Goal: Task Accomplishment & Management: Complete application form

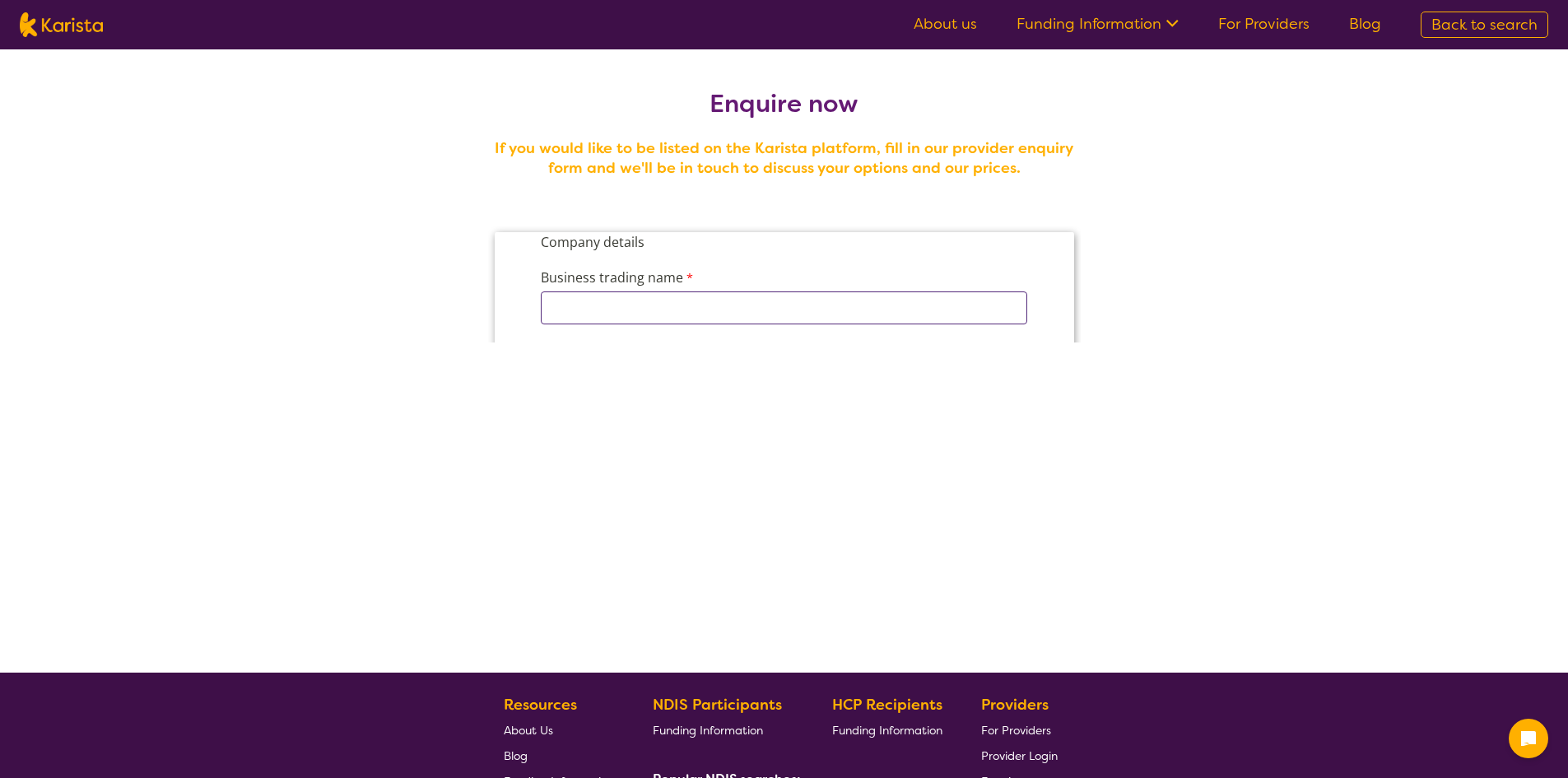
click at [625, 314] on input "Business trading name" at bounding box center [783, 308] width 486 height 33
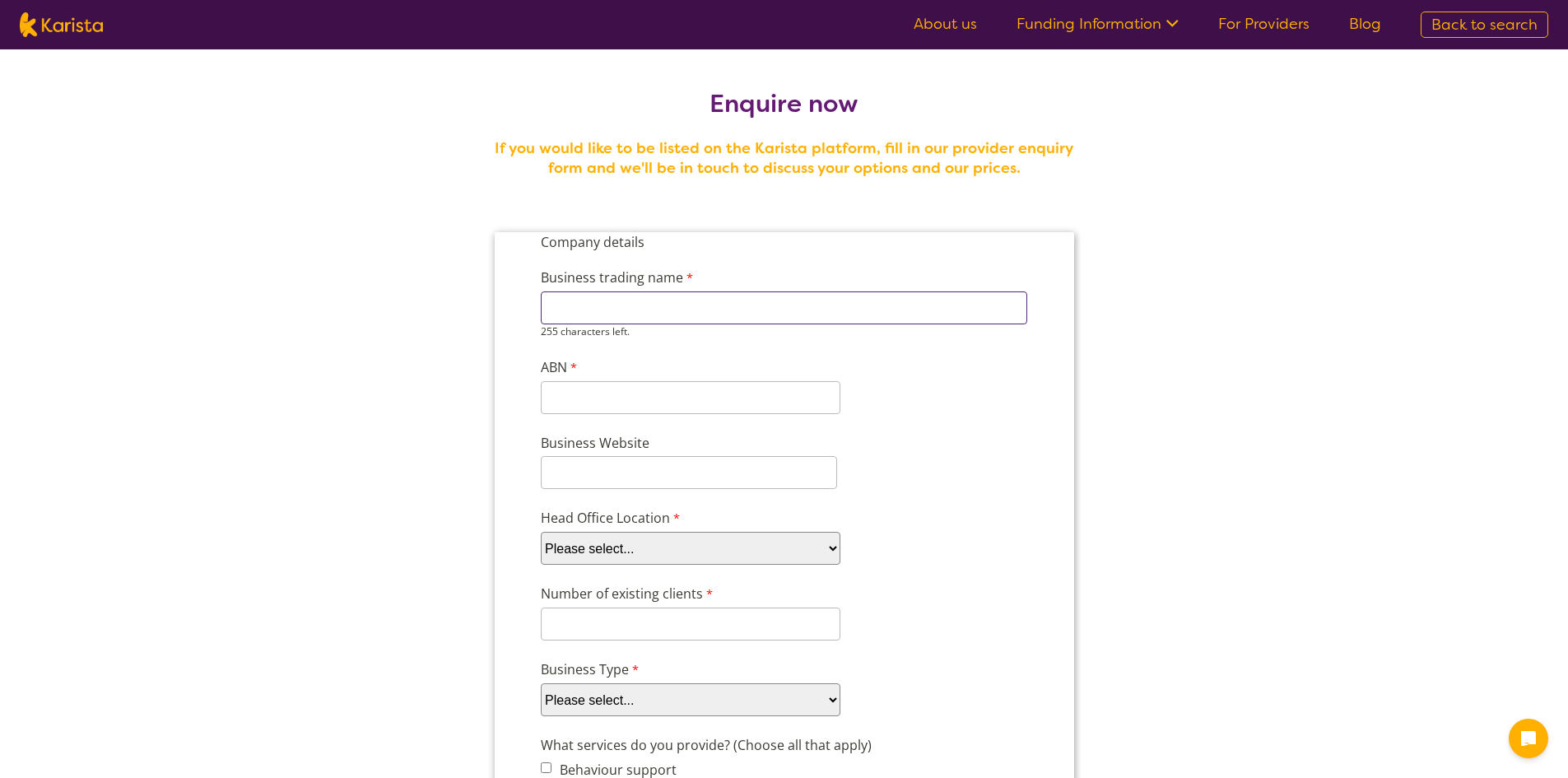
type input "Tendercare Disability Services"
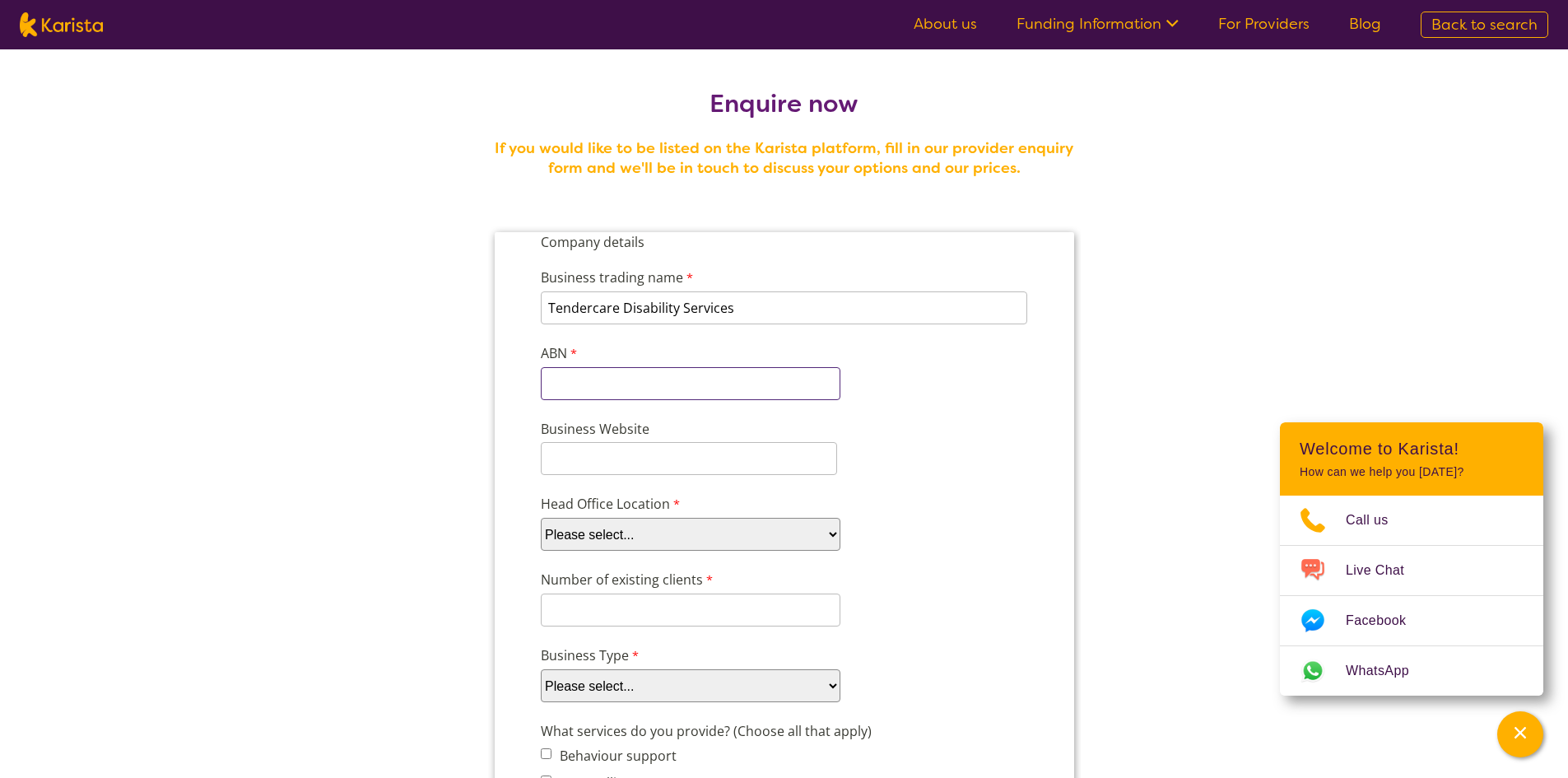
click at [590, 386] on input "ABN" at bounding box center [689, 384] width 300 height 33
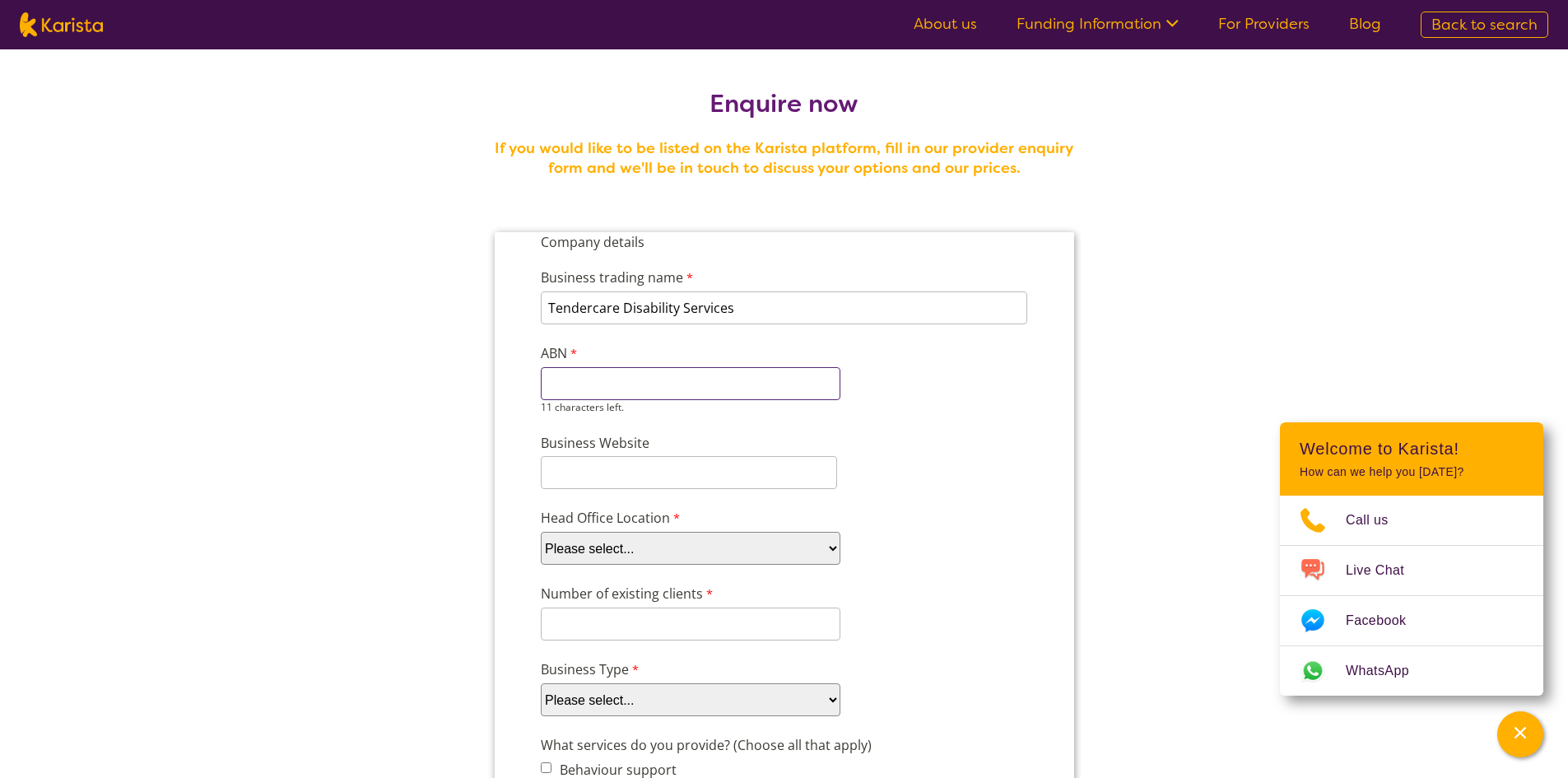
paste input "35 624 216"
type input "35 624 216"
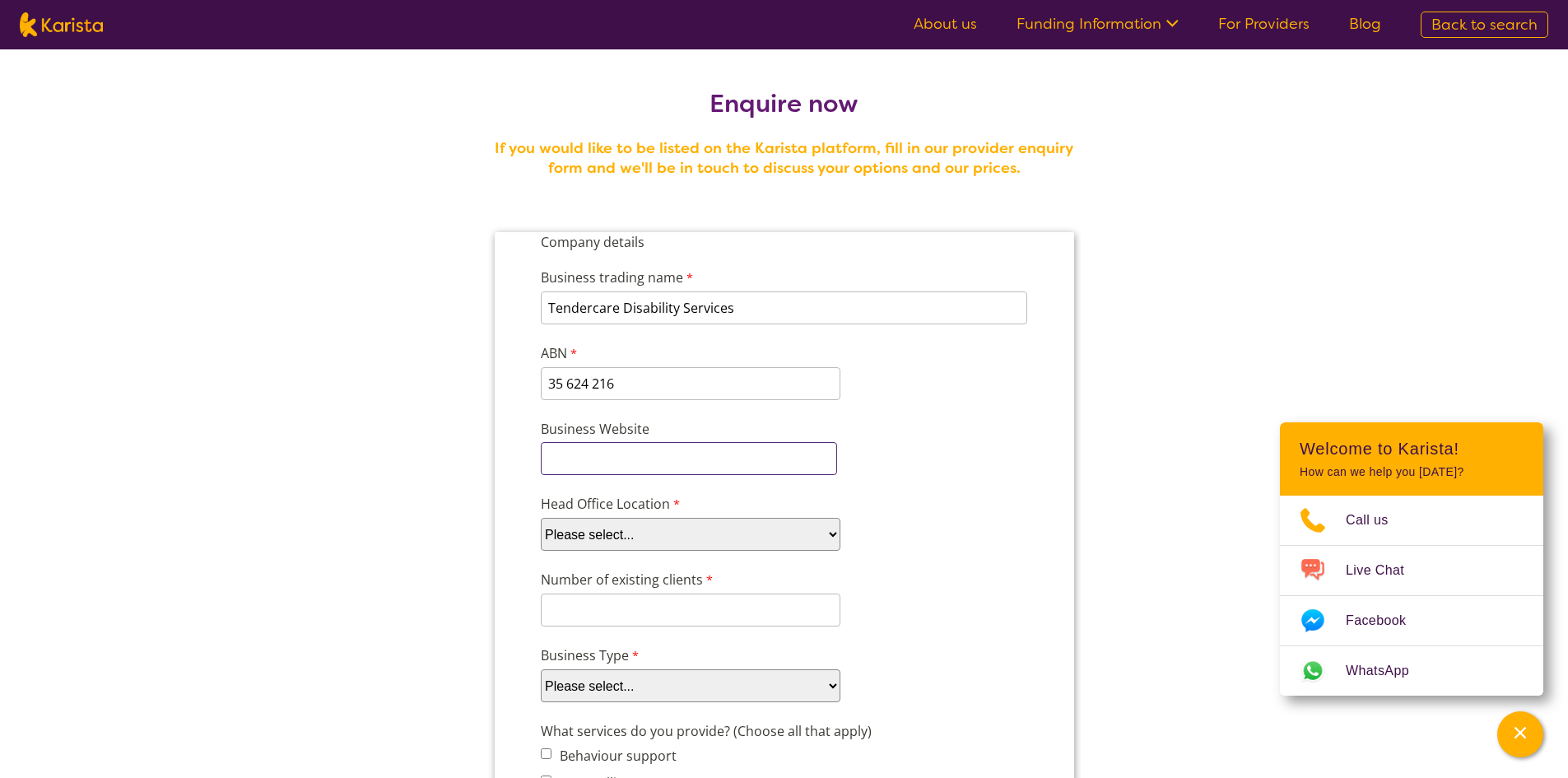
click at [637, 476] on div "Business Website" at bounding box center [784, 447] width 500 height 63
click at [622, 471] on input "Business Website" at bounding box center [688, 458] width 296 height 33
paste input "[URL][DOMAIN_NAME]"
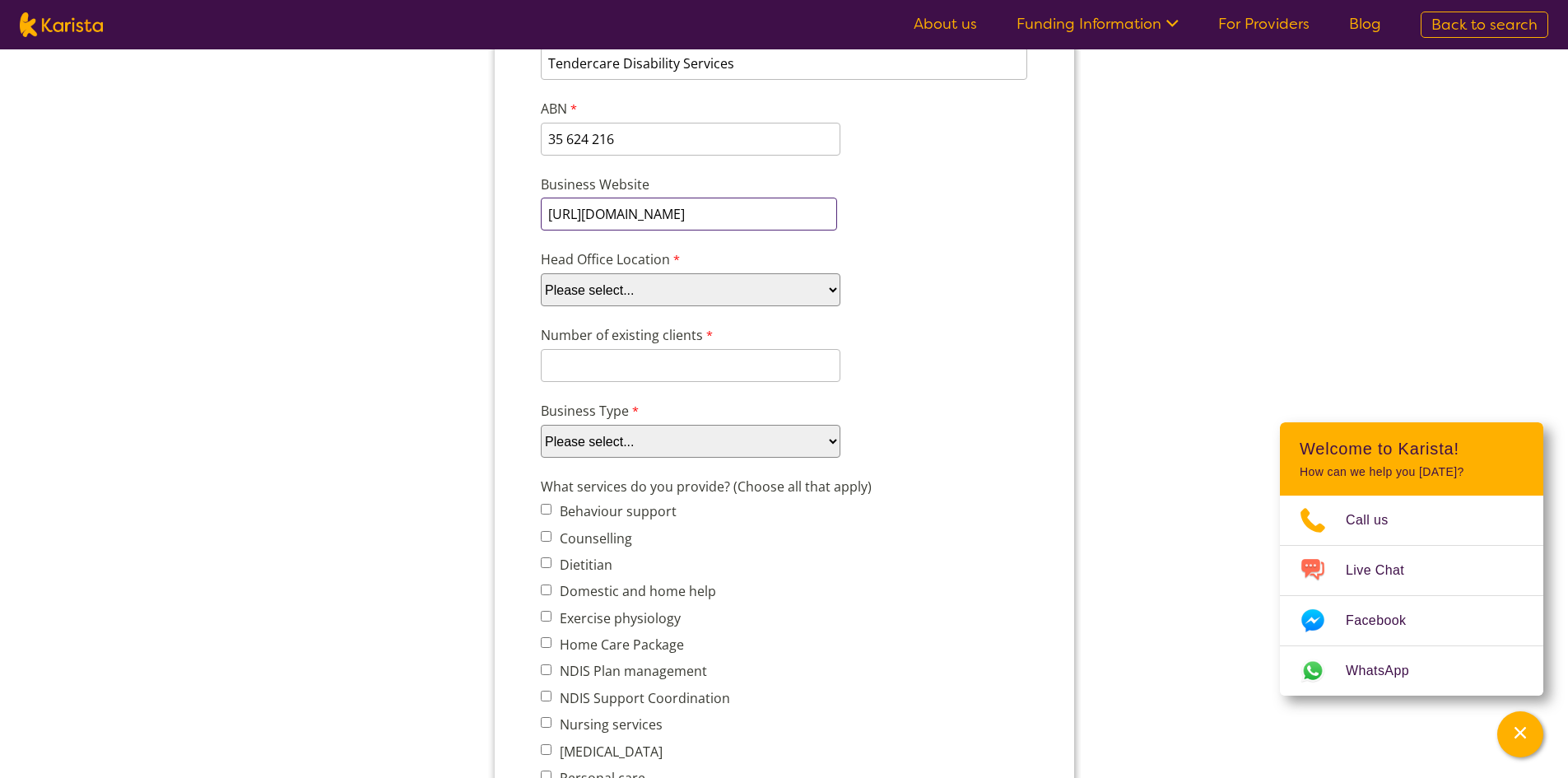
scroll to position [247, 0]
type input "[URL][DOMAIN_NAME]"
click at [615, 288] on select "Please select... ACT [GEOGRAPHIC_DATA] NT QLD SA TAS [GEOGRAPHIC_DATA] [GEOGRAP…" at bounding box center [689, 287] width 300 height 33
select select "tfa_97"
click at [540, 299] on select "Please select... ACT [GEOGRAPHIC_DATA] NT QLD SA TAS [GEOGRAPHIC_DATA] [GEOGRAP…" at bounding box center [689, 287] width 300 height 33
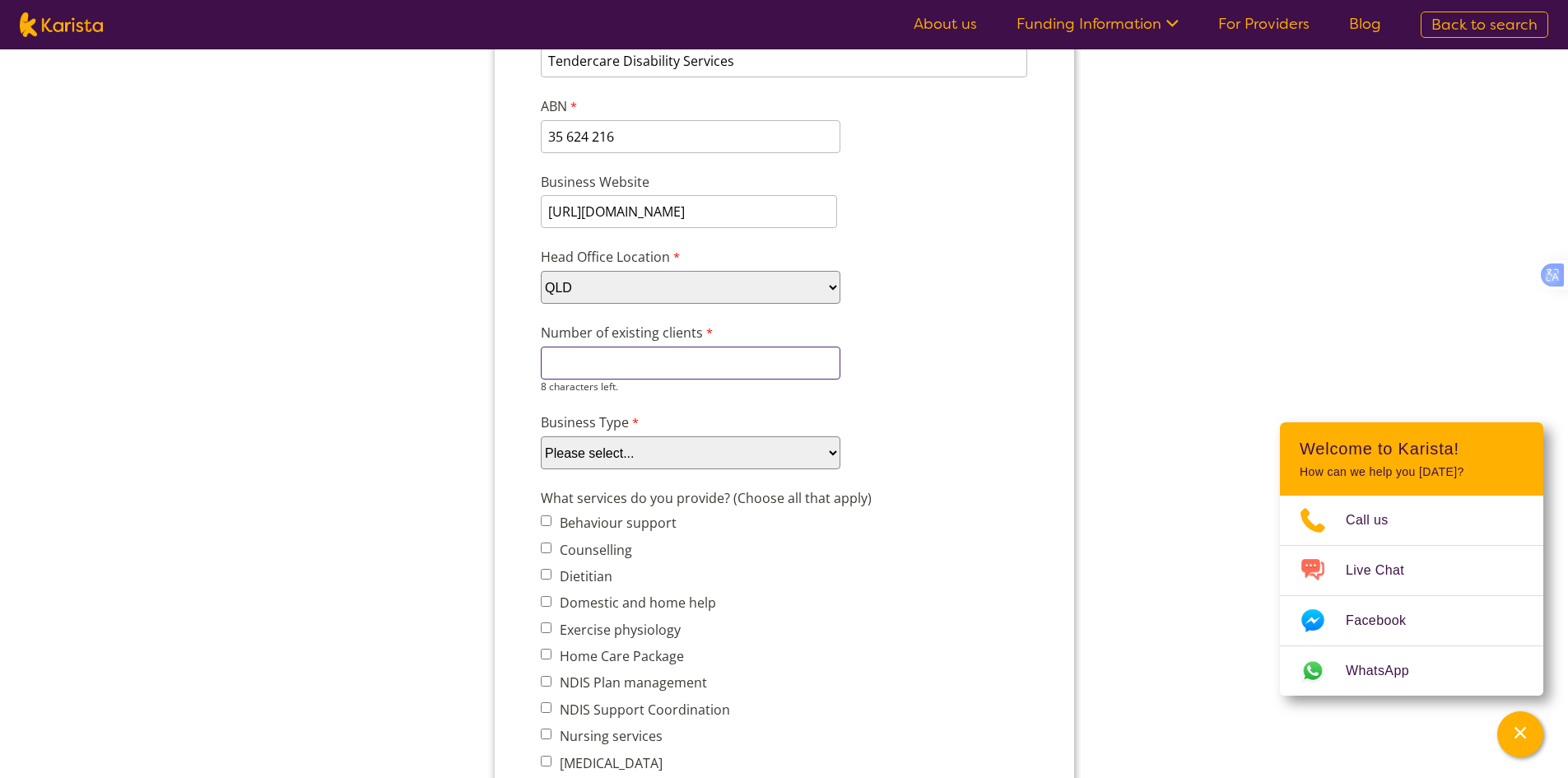
click at [623, 365] on input "Number of existing clients" at bounding box center [689, 363] width 300 height 33
type input "23"
click at [628, 453] on select "Please select... Company Individual/Sole Trader Other (please specify)" at bounding box center [689, 453] width 300 height 33
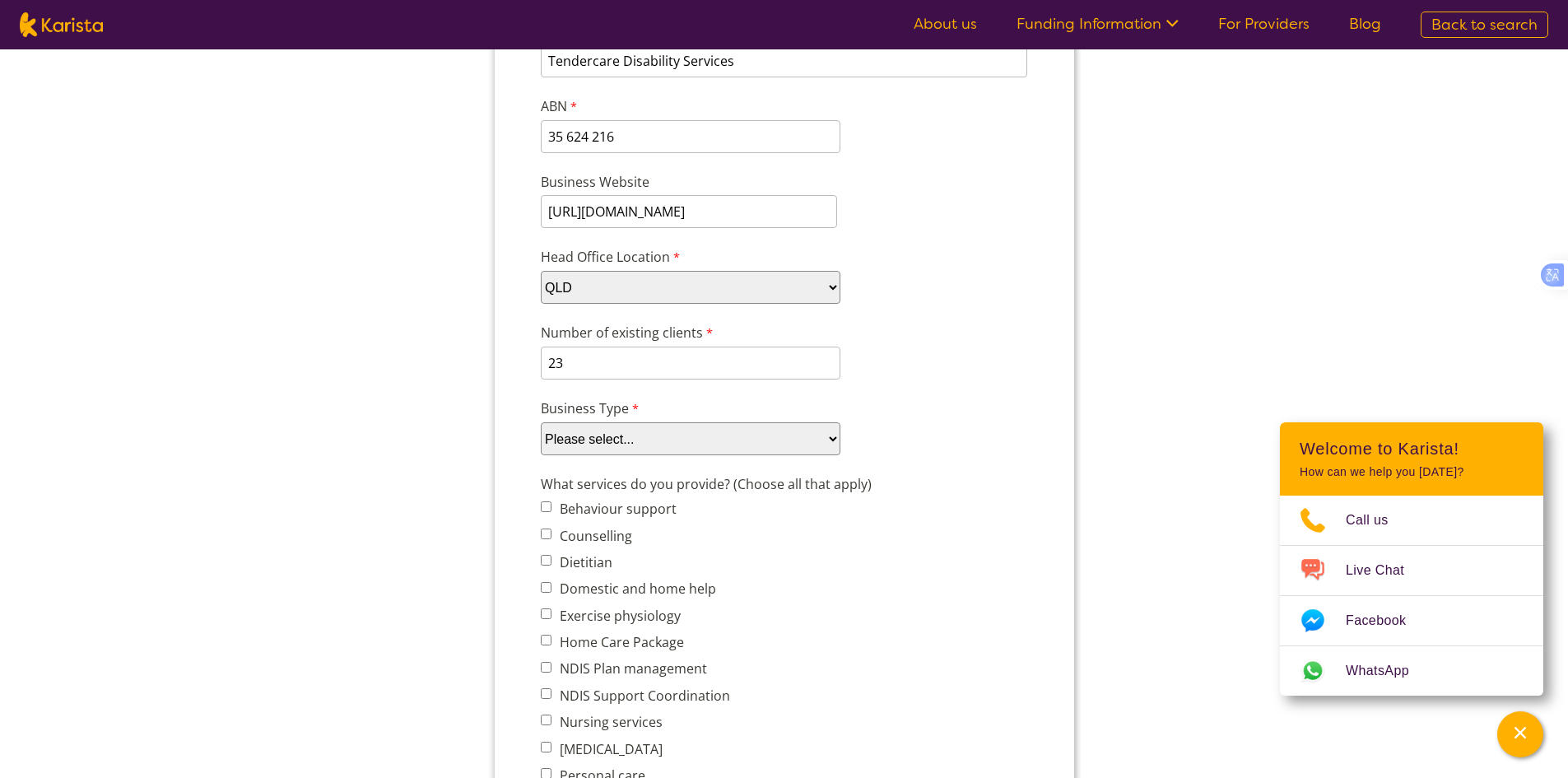
select select "tfa_87"
click at [540, 450] on select "Please select... Company Individual/Sole Trader Other (please specify)" at bounding box center [689, 439] width 300 height 33
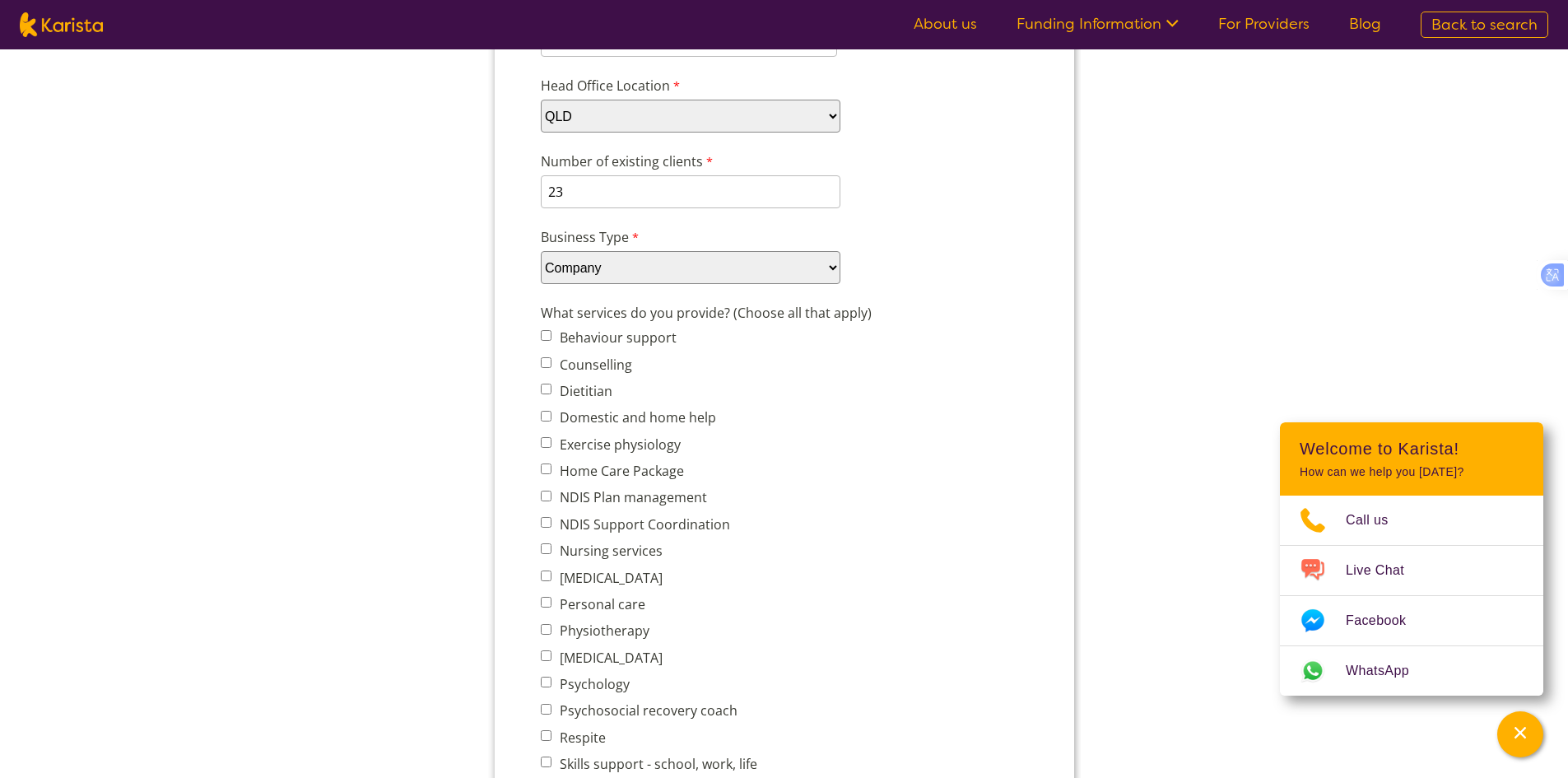
scroll to position [494, 0]
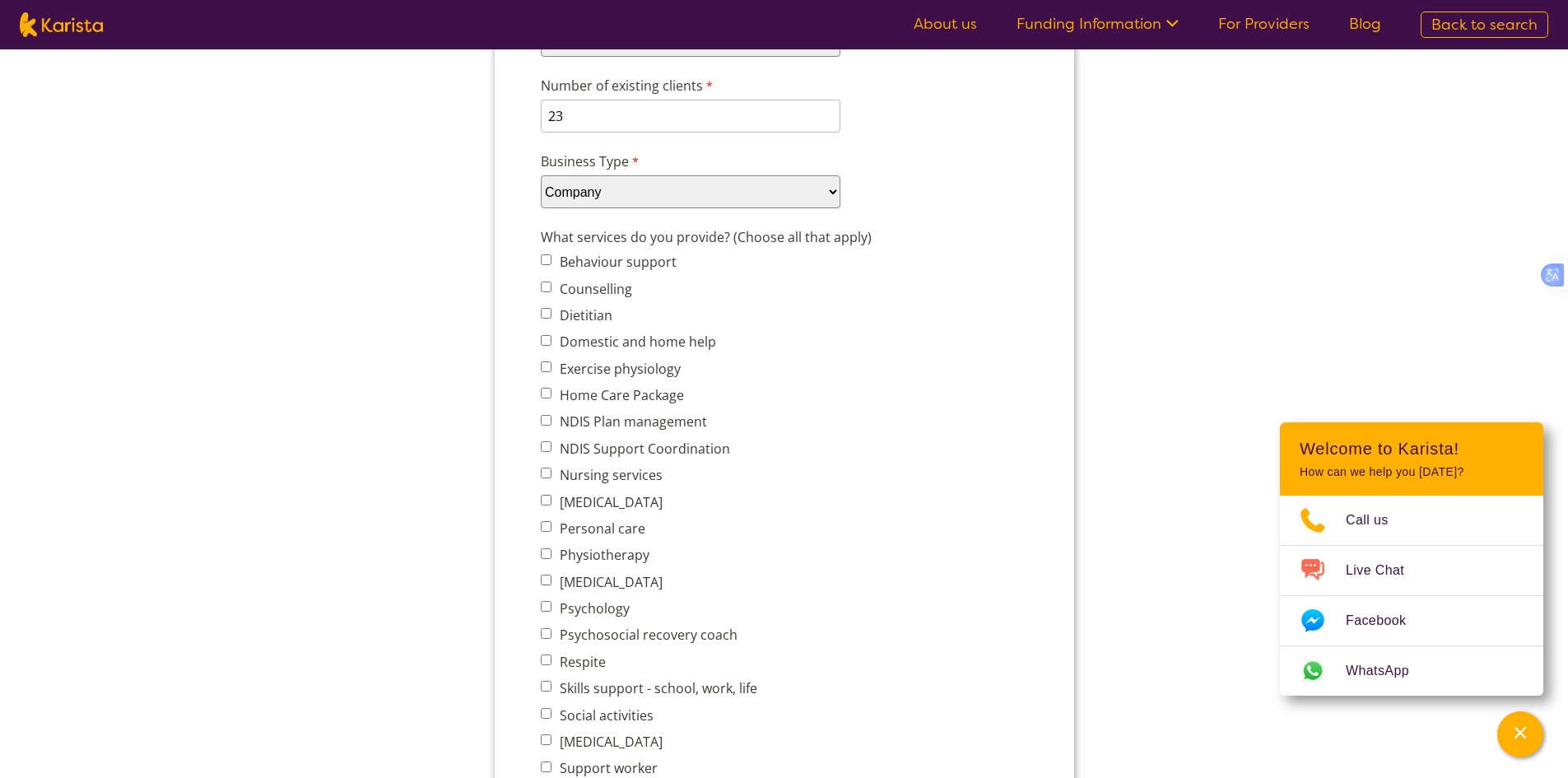
click at [545, 452] on input "NDIS Support Coordination" at bounding box center [545, 446] width 11 height 11
checkbox input "true"
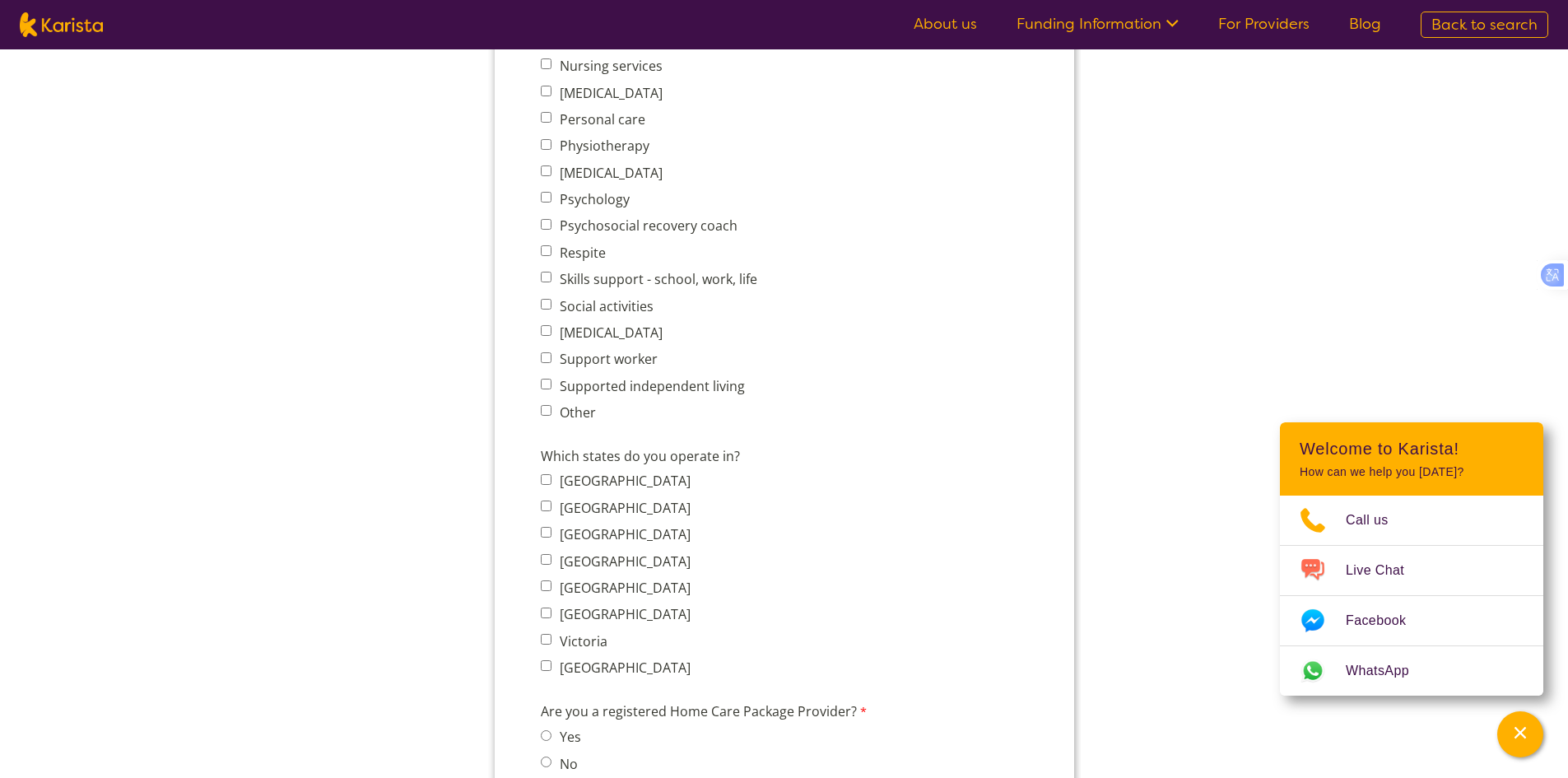
scroll to position [905, 0]
click at [547, 553] on input "[GEOGRAPHIC_DATA]" at bounding box center [545, 557] width 11 height 11
checkbox input "true"
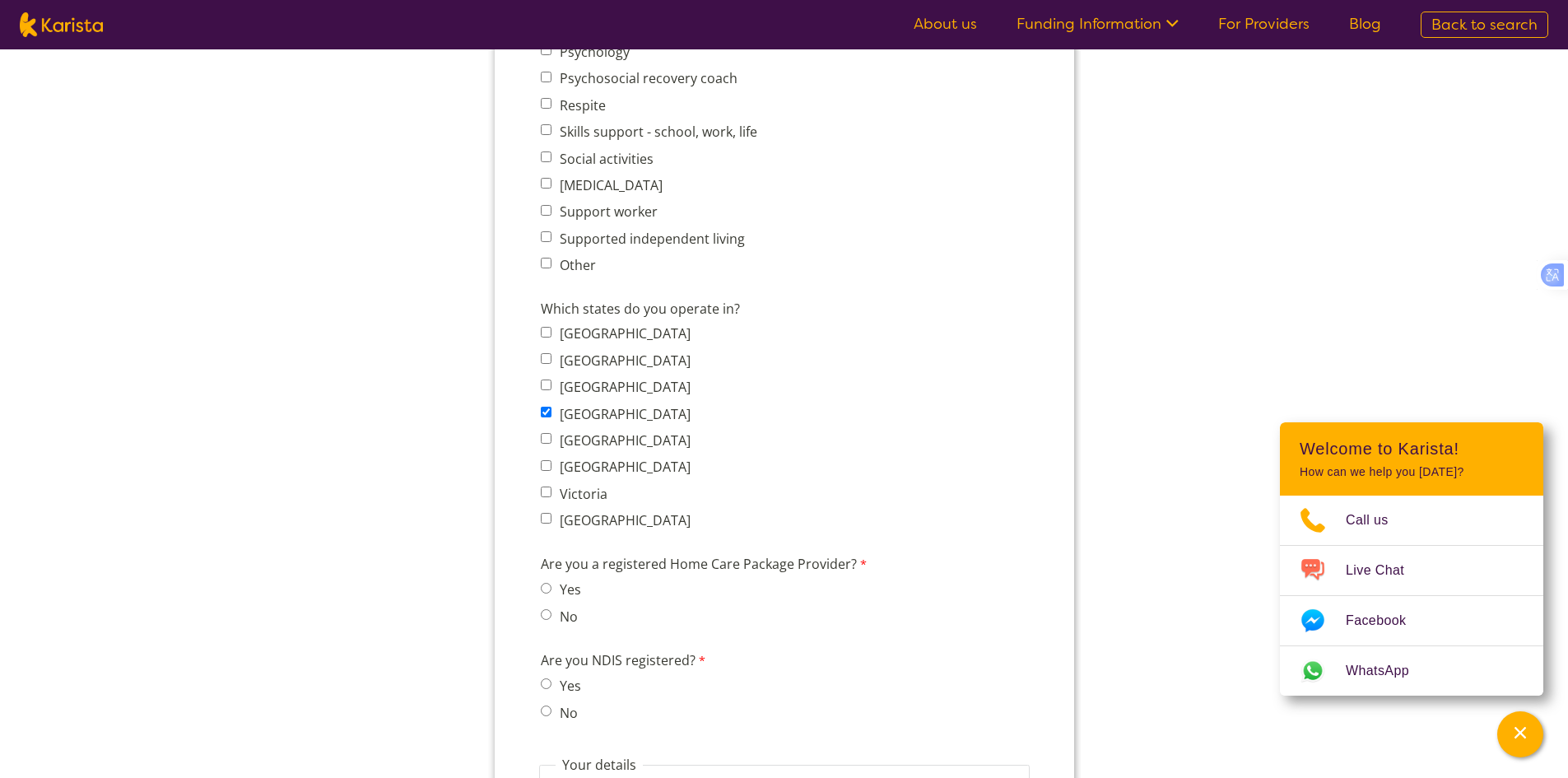
scroll to position [1152, 0]
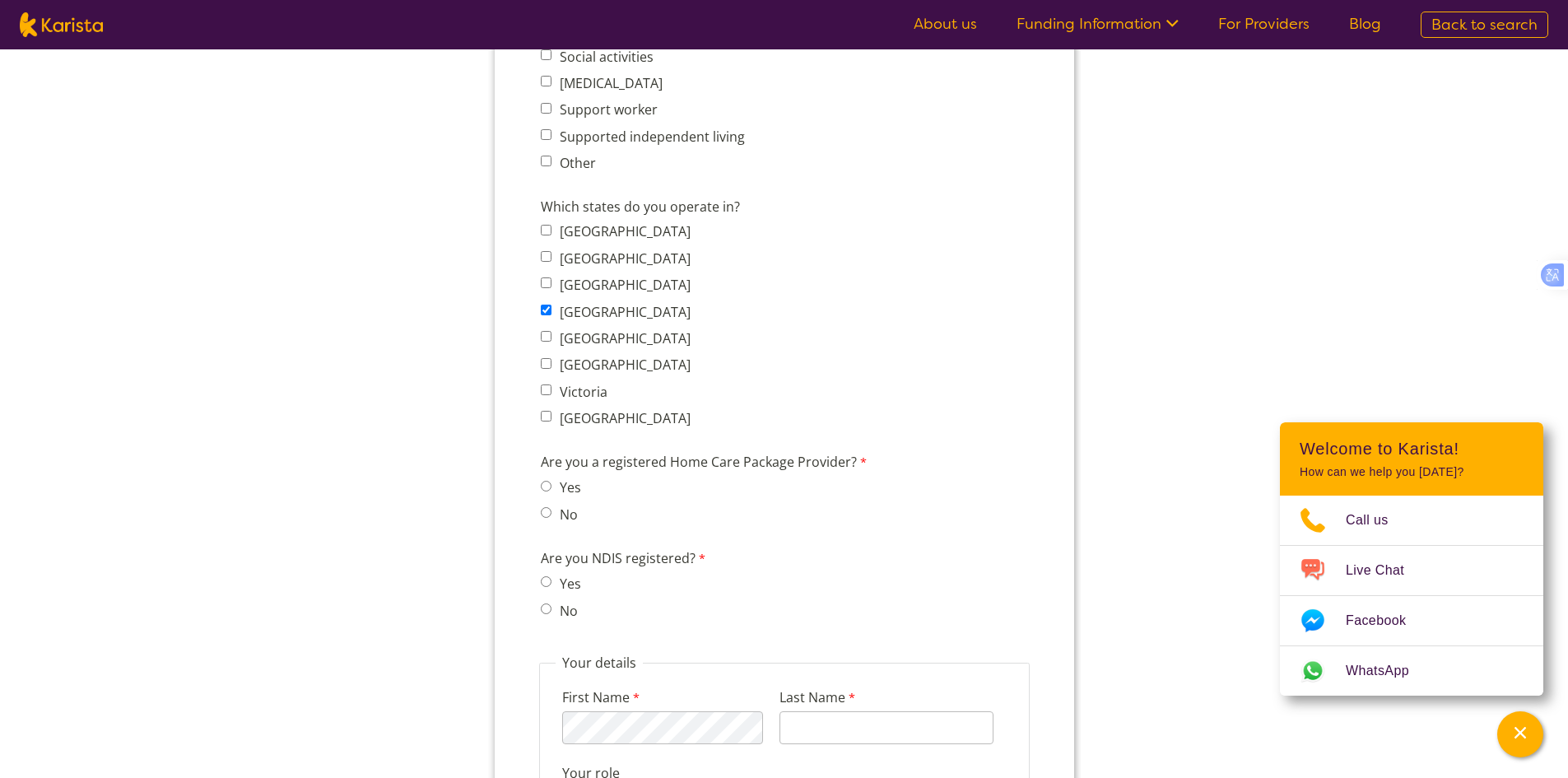
click at [545, 575] on span "Yes" at bounding box center [565, 584] width 50 height 23
click at [548, 509] on input "No" at bounding box center [545, 512] width 11 height 11
radio input "true"
click at [542, 581] on input "Yes" at bounding box center [545, 581] width 11 height 11
radio input "true"
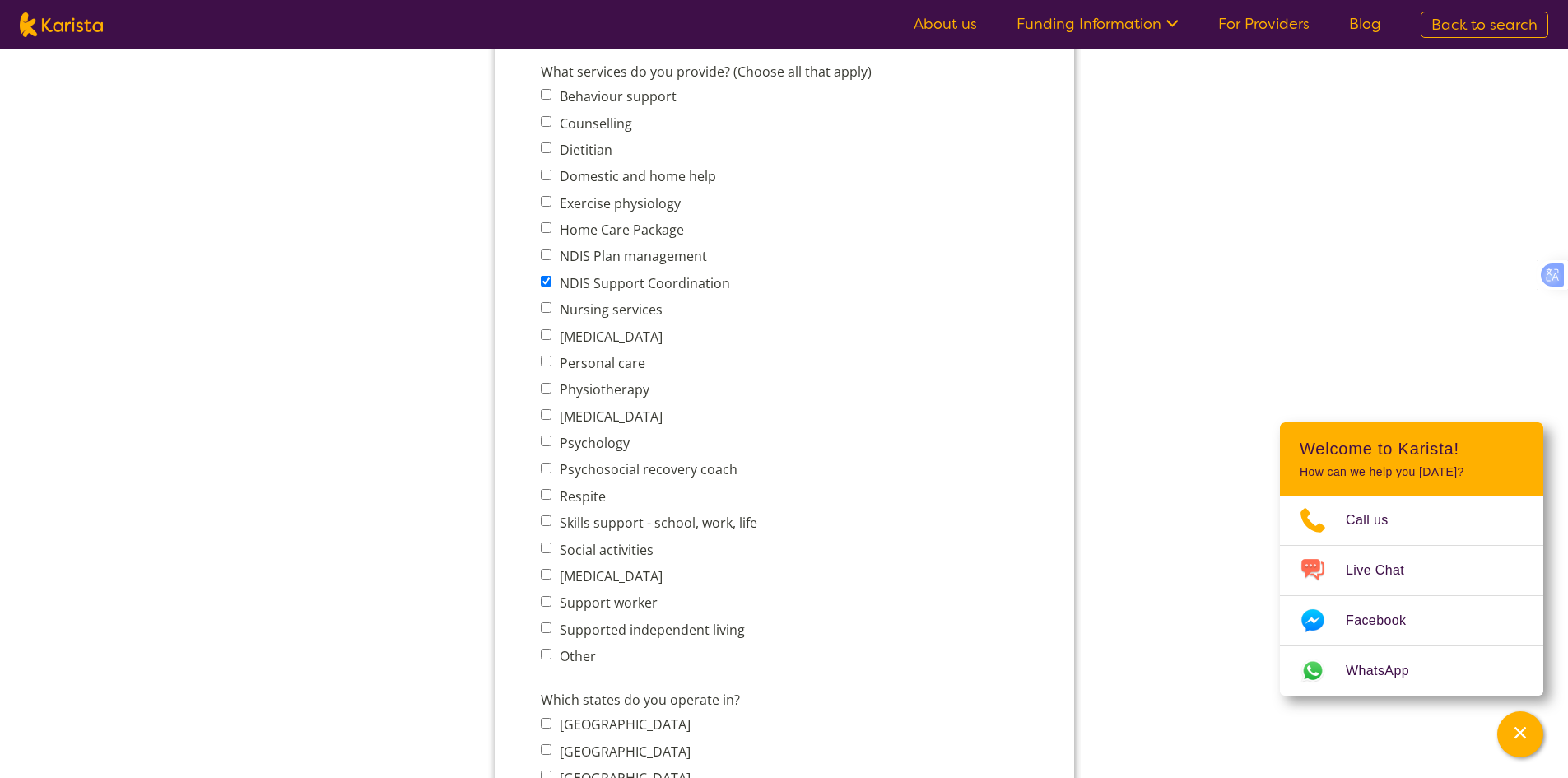
scroll to position [658, 0]
click at [547, 363] on input "Personal care" at bounding box center [545, 362] width 11 height 11
checkbox input "true"
click at [547, 307] on input "Nursing services" at bounding box center [545, 308] width 11 height 11
checkbox input "true"
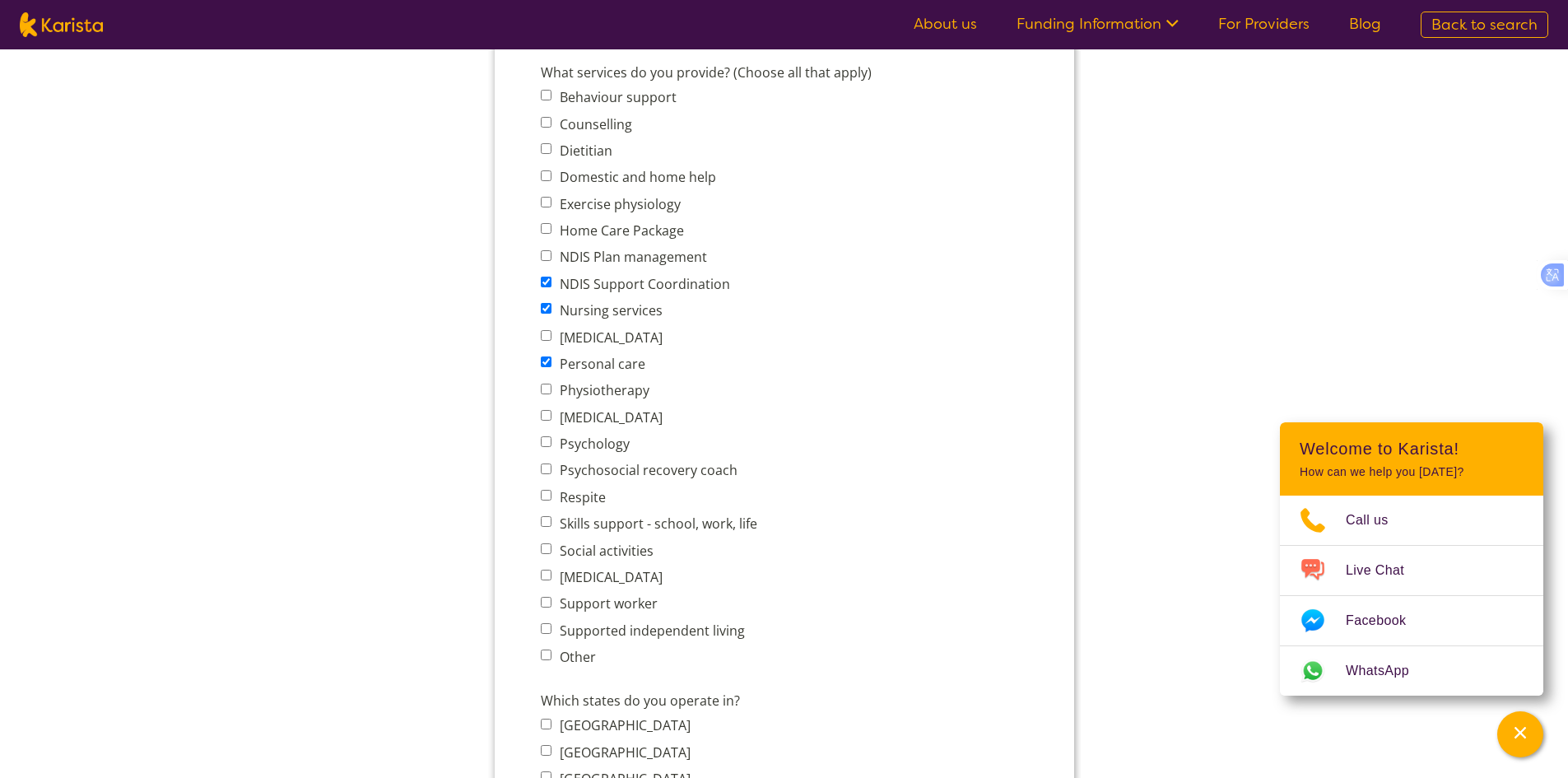
click at [547, 495] on input "Respite" at bounding box center [545, 495] width 11 height 11
checkbox input "true"
click at [545, 553] on input "Social activities" at bounding box center [545, 548] width 11 height 11
checkbox input "true"
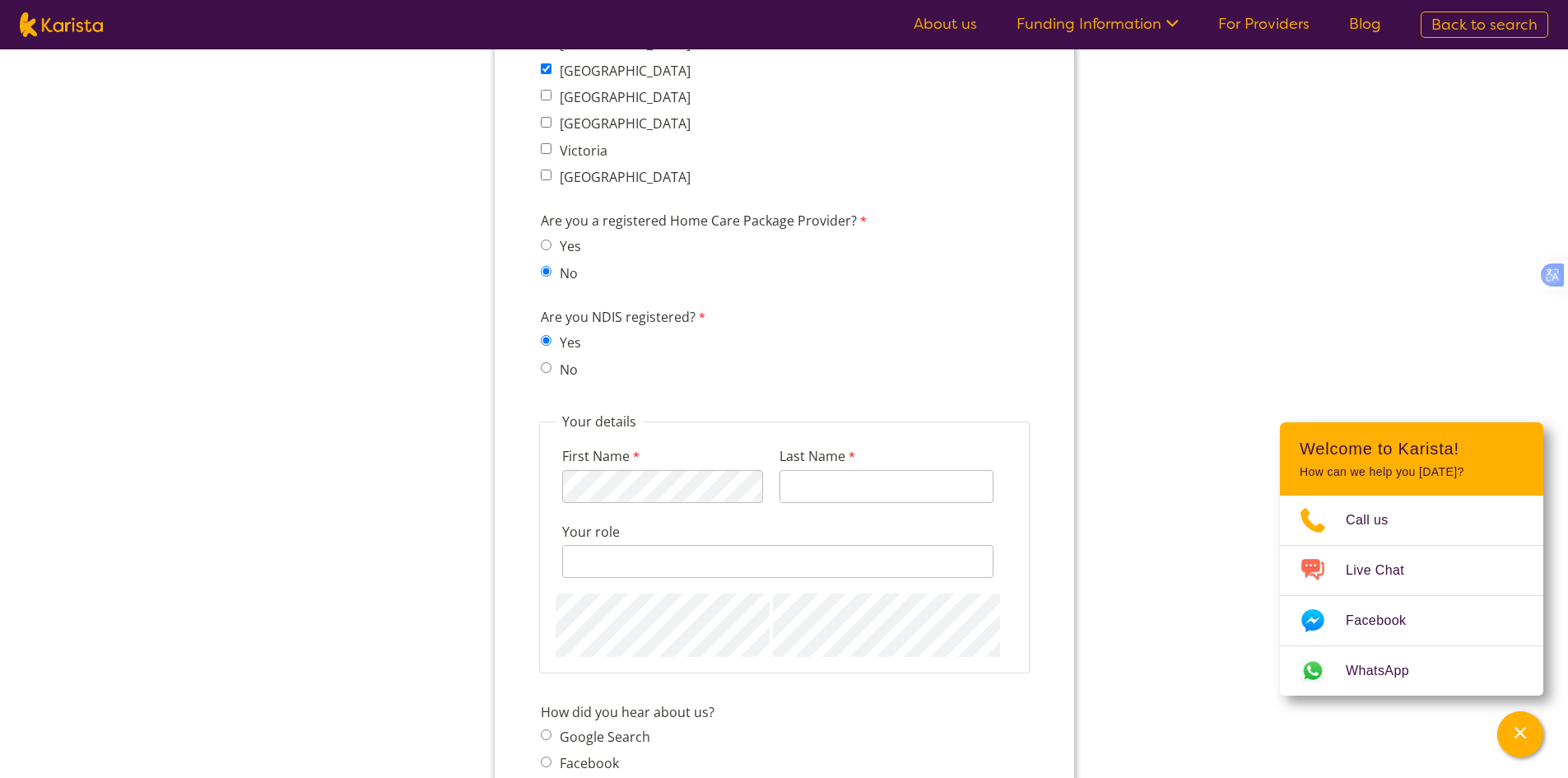
scroll to position [1482, 0]
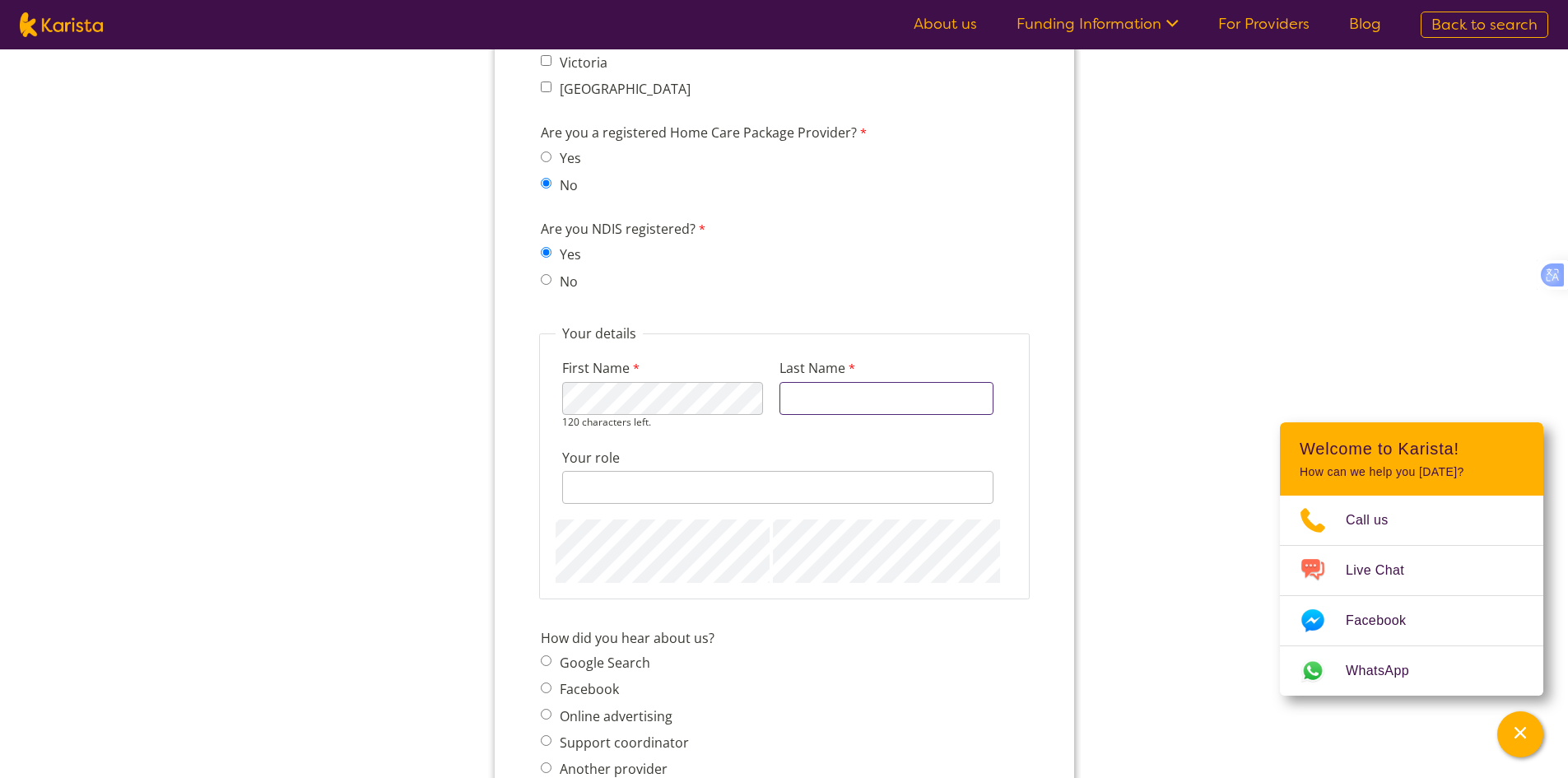
type input "prasad"
click at [545, 548] on fieldset "Your details First Name 115 characters left. Last Name [PERSON_NAME] Your role …" at bounding box center [784, 455] width 490 height 261
click at [715, 652] on div "How did you hear about us? Google Search Facebook Online advertising Support co…" at bounding box center [784, 719] width 500 height 216
click at [755, 477] on input "Your role" at bounding box center [777, 473] width 431 height 33
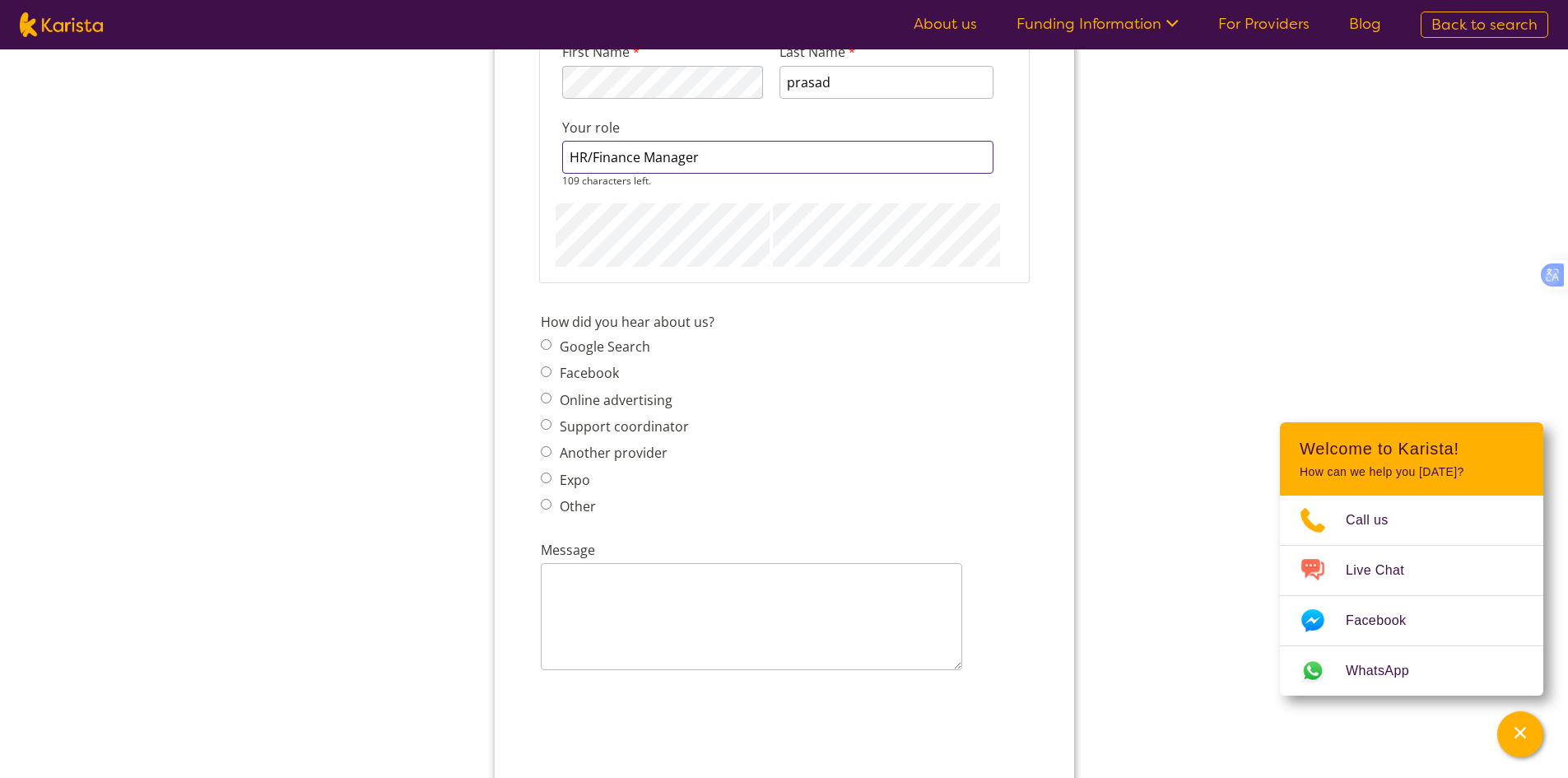
scroll to position [1811, 0]
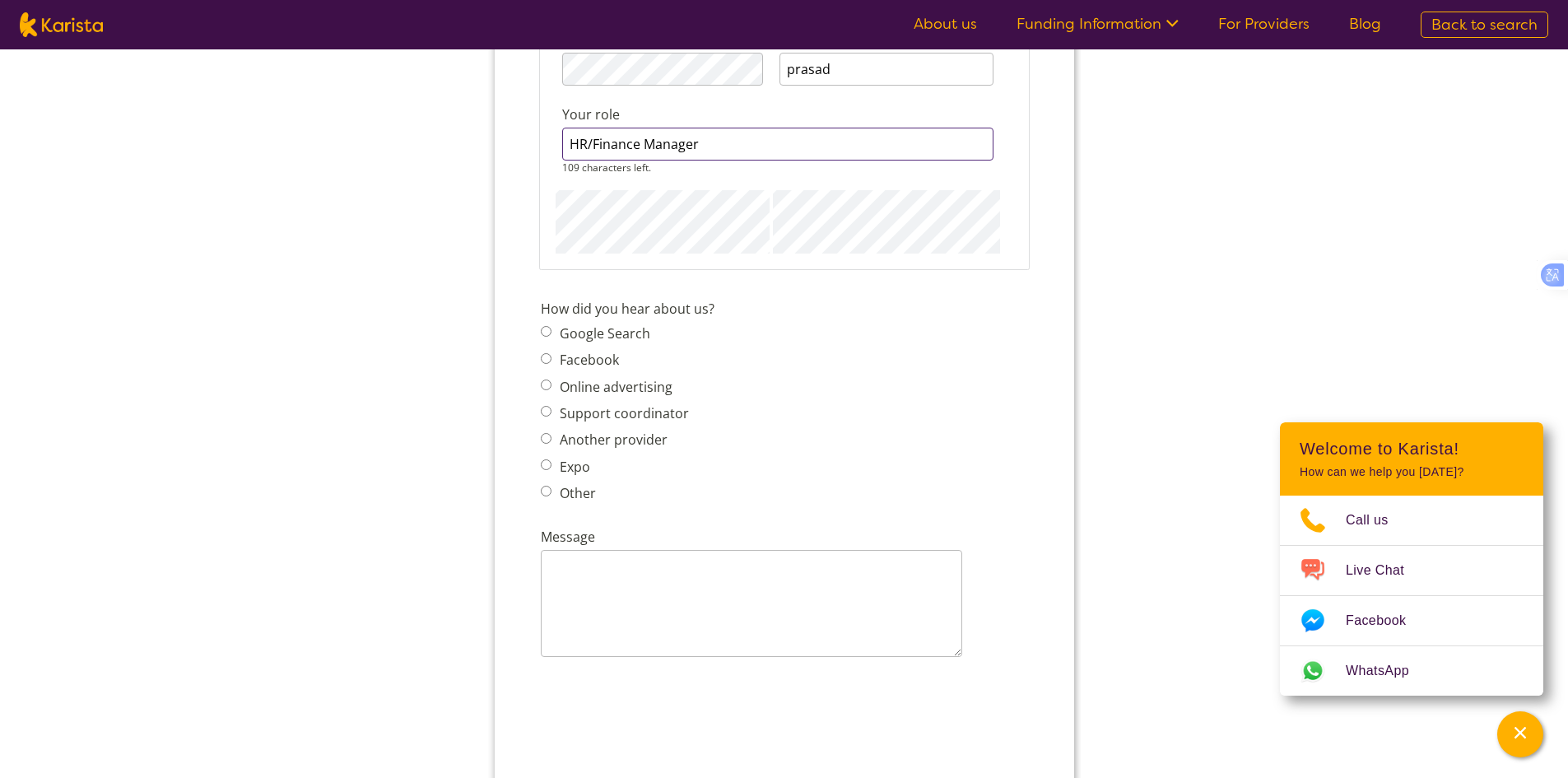
type input "HR/Finance Manager"
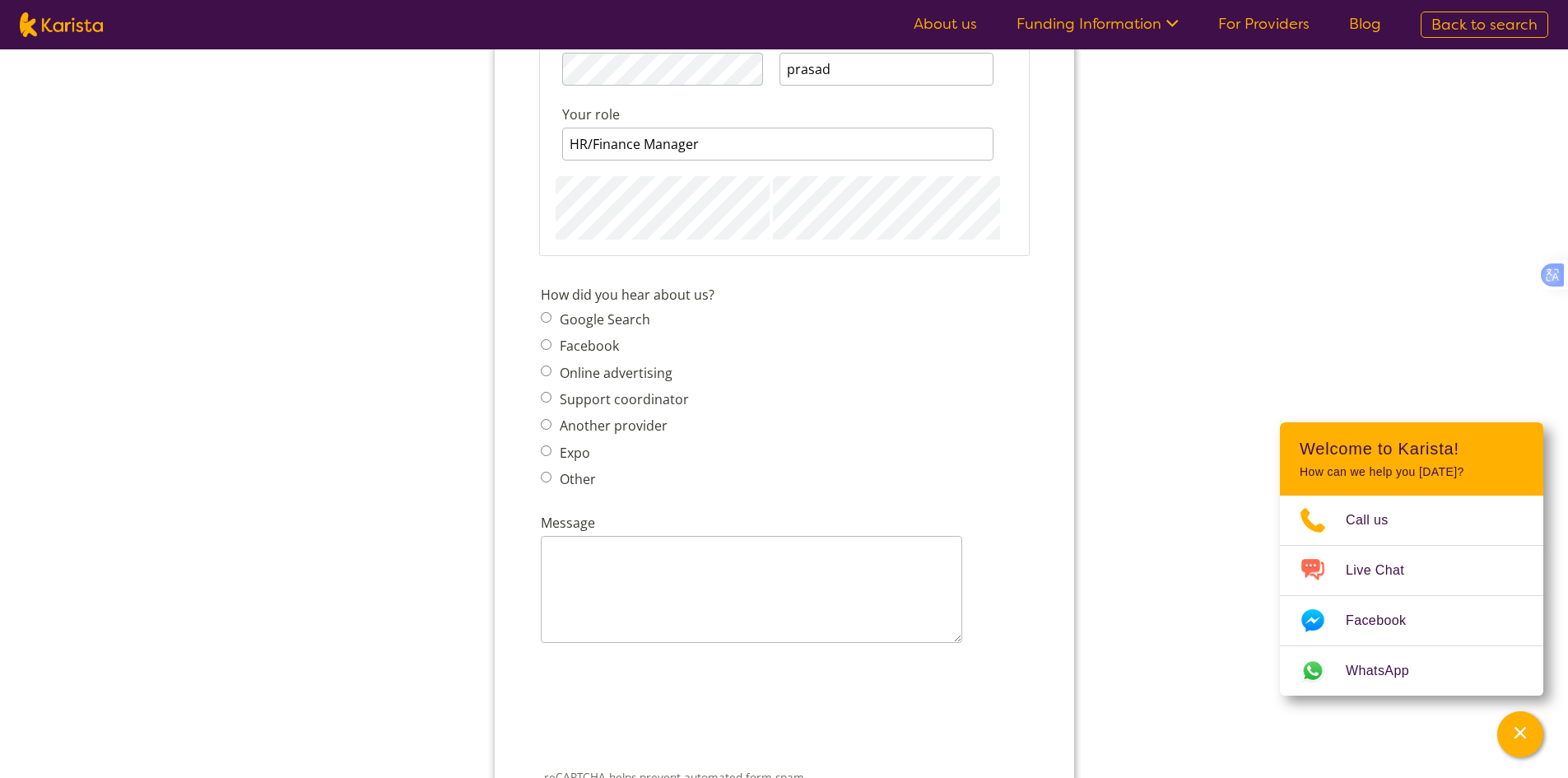
click at [548, 407] on span "Support coordinator" at bounding box center [618, 399] width 158 height 23
click at [547, 394] on input "Support coordinator" at bounding box center [545, 396] width 11 height 11
radio input "true"
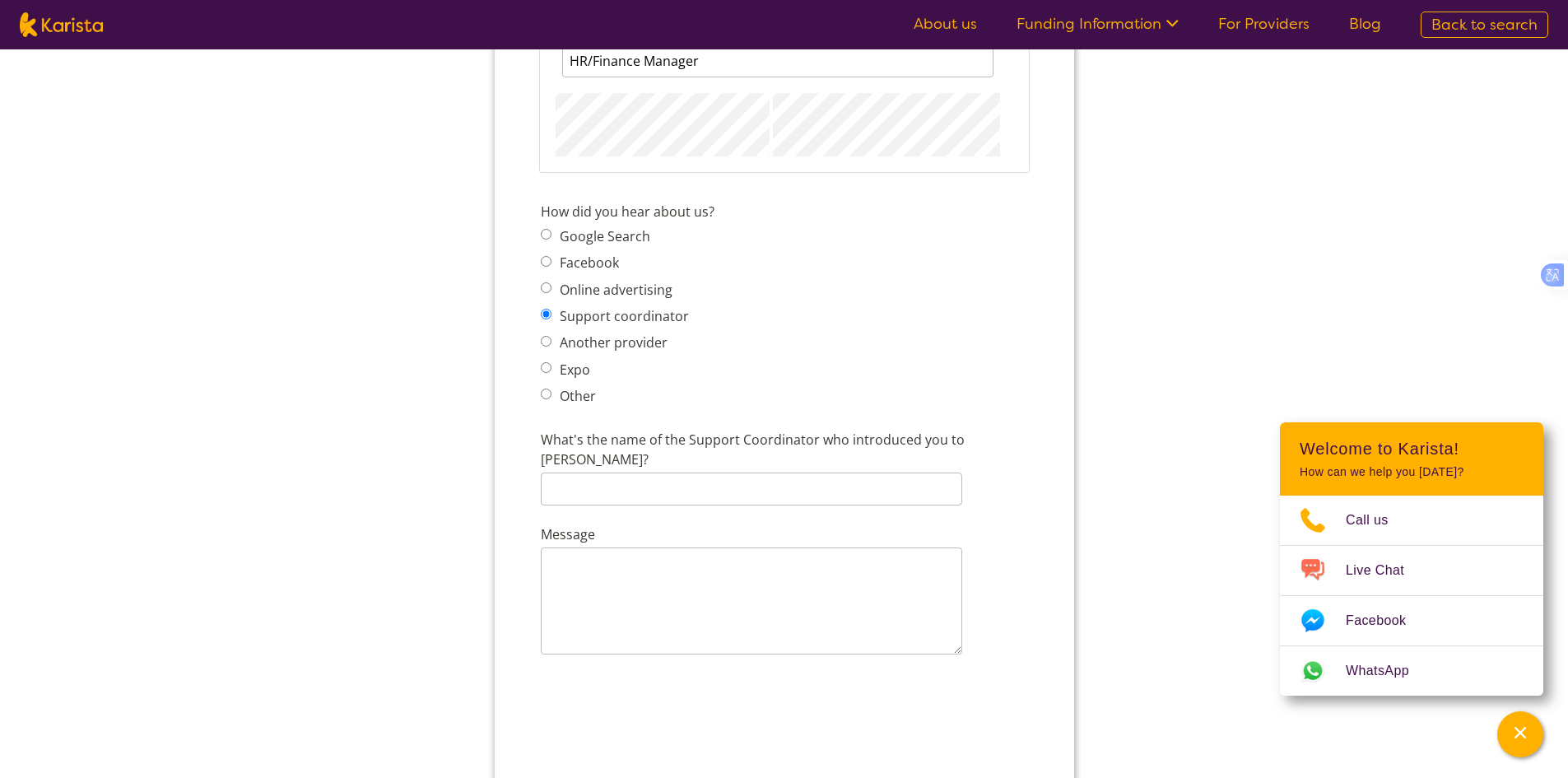
scroll to position [1893, 0]
click at [545, 232] on input "Google Search" at bounding box center [545, 235] width 11 height 11
radio input "true"
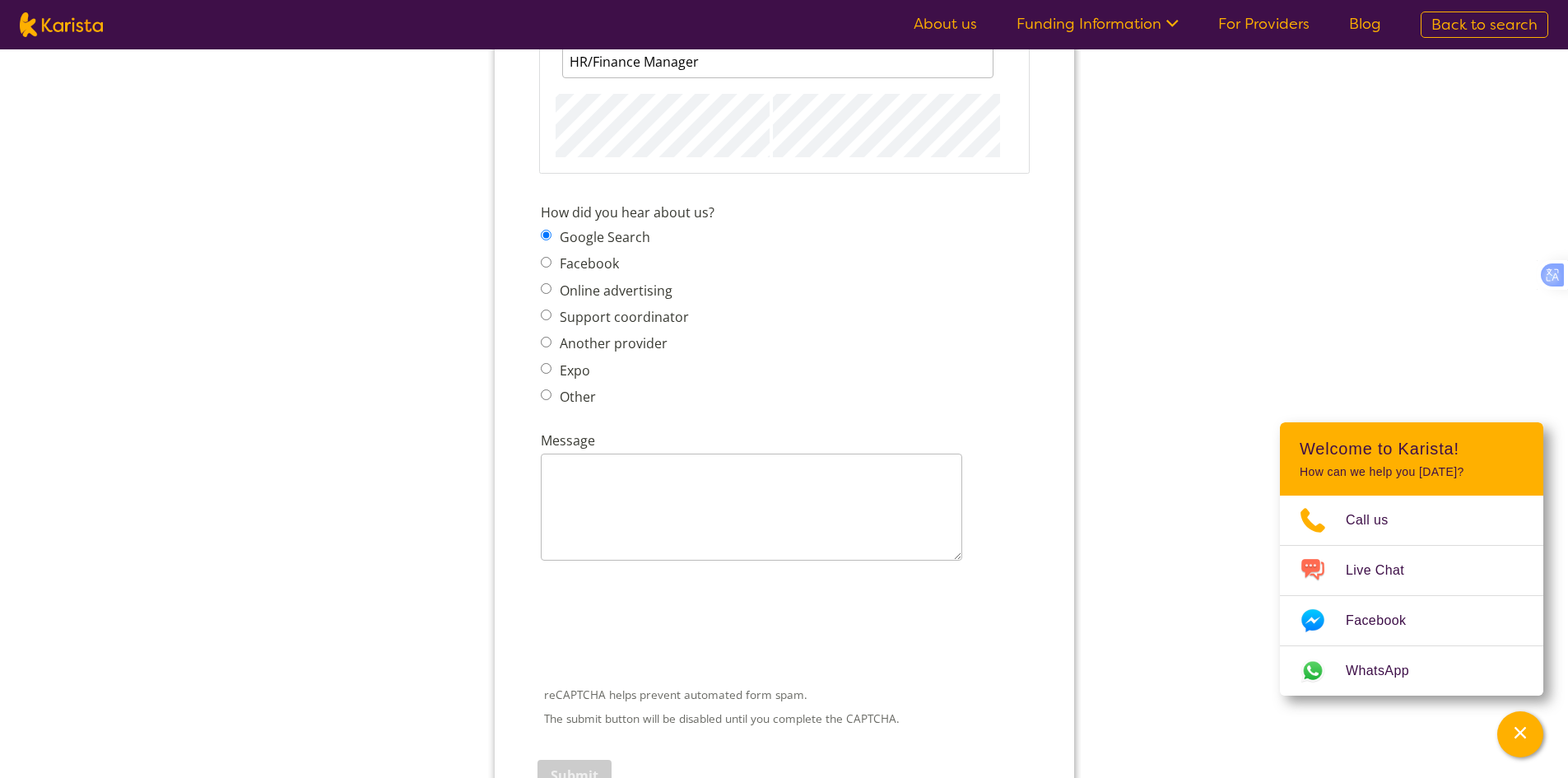
click at [547, 392] on input "Other" at bounding box center [545, 394] width 11 height 11
radio input "true"
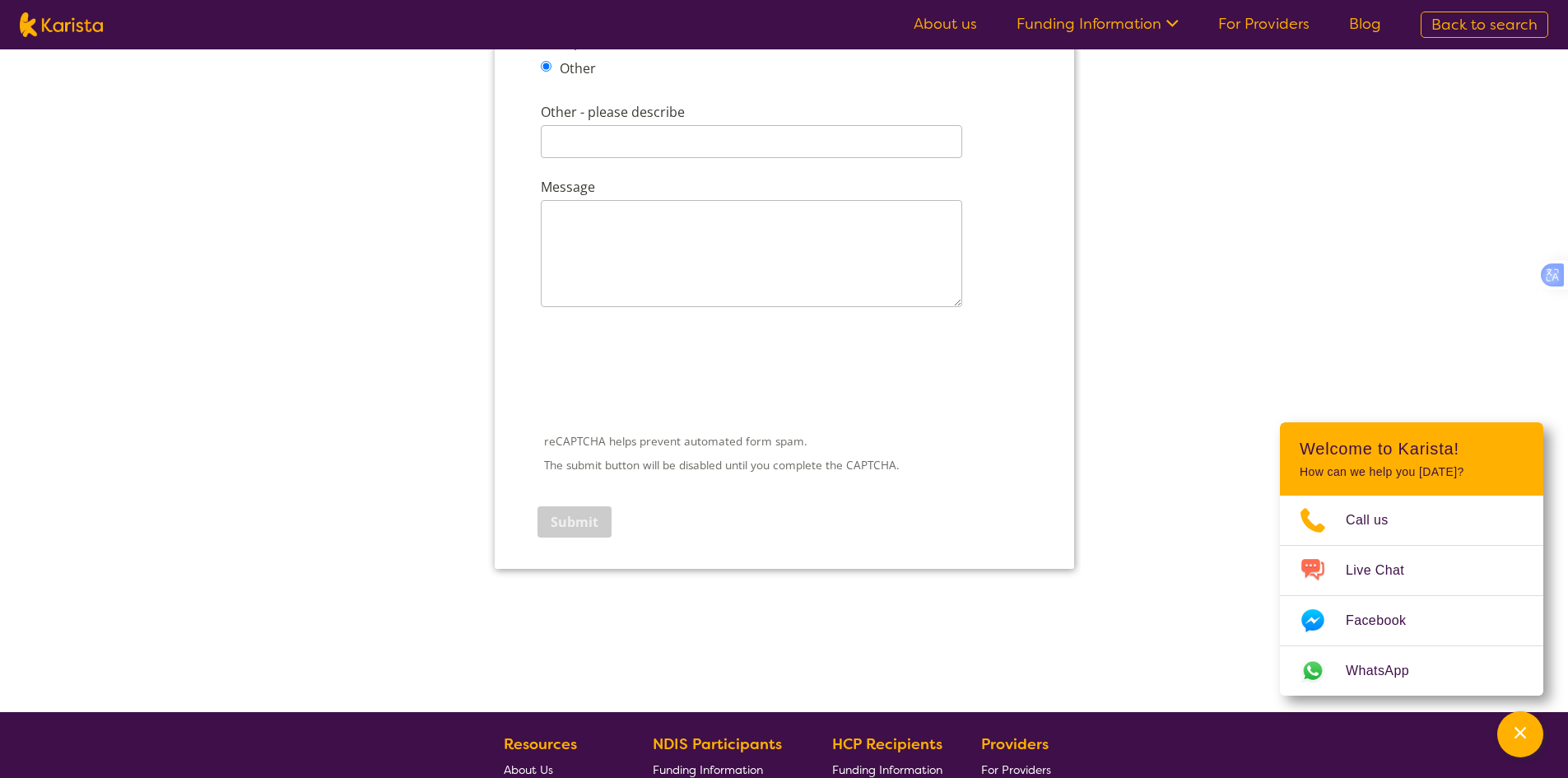
scroll to position [2223, 0]
click at [606, 240] on textarea "Message" at bounding box center [751, 253] width 421 height 107
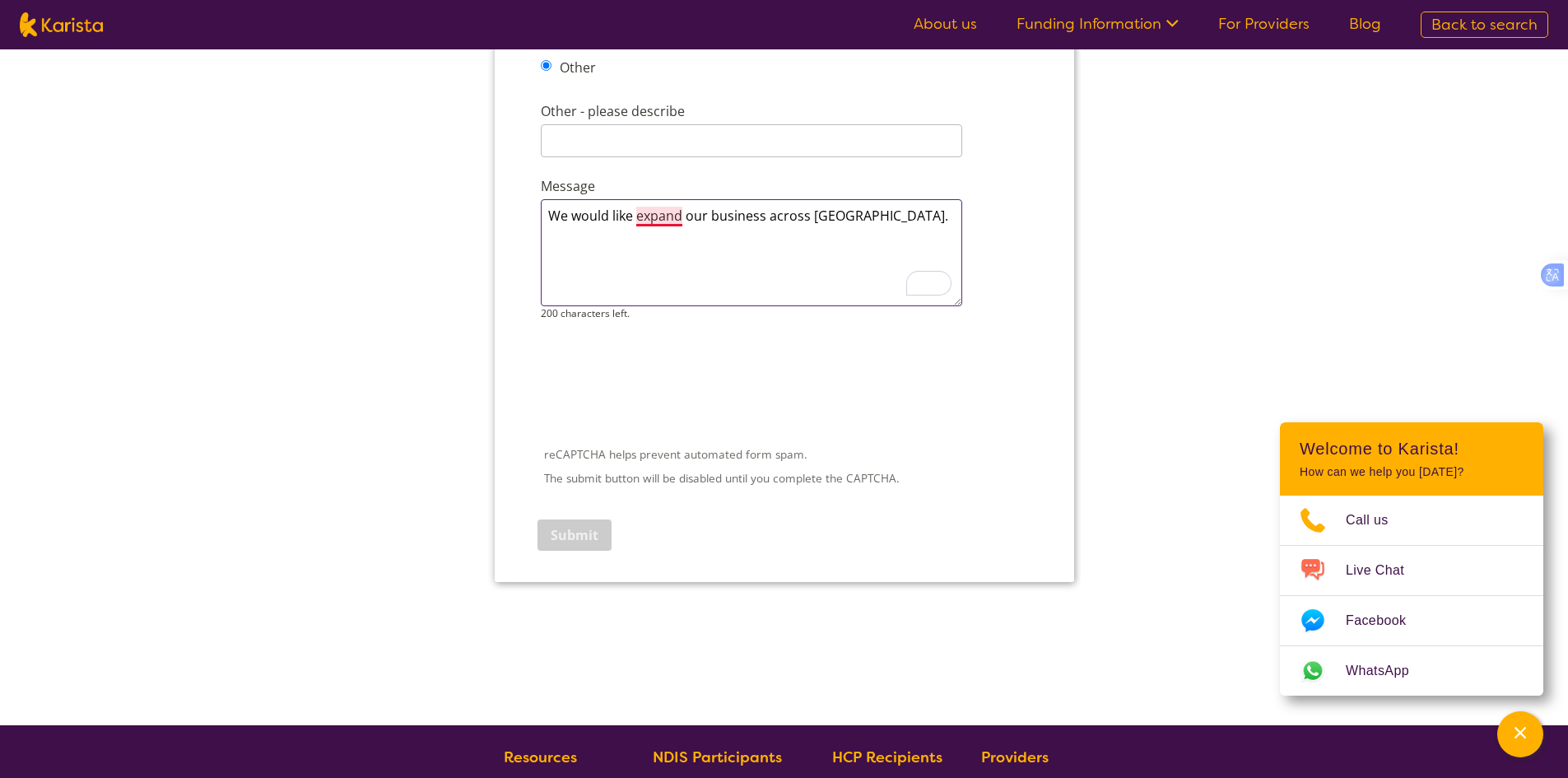
click at [658, 217] on textarea "We would like expand our business across [GEOGRAPHIC_DATA]." at bounding box center [751, 253] width 421 height 107
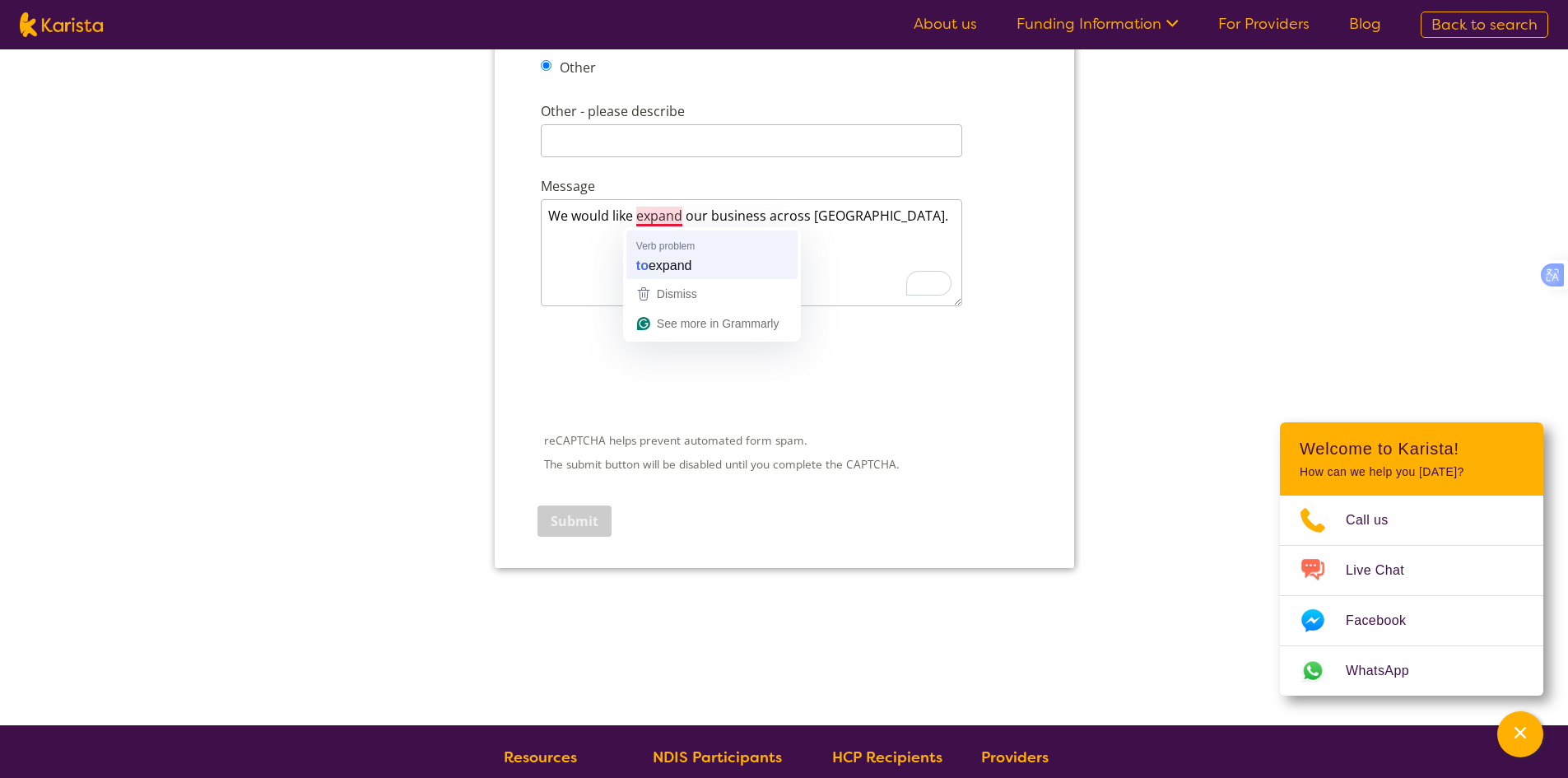
click at [666, 261] on span "expand" at bounding box center [670, 265] width 44 height 18
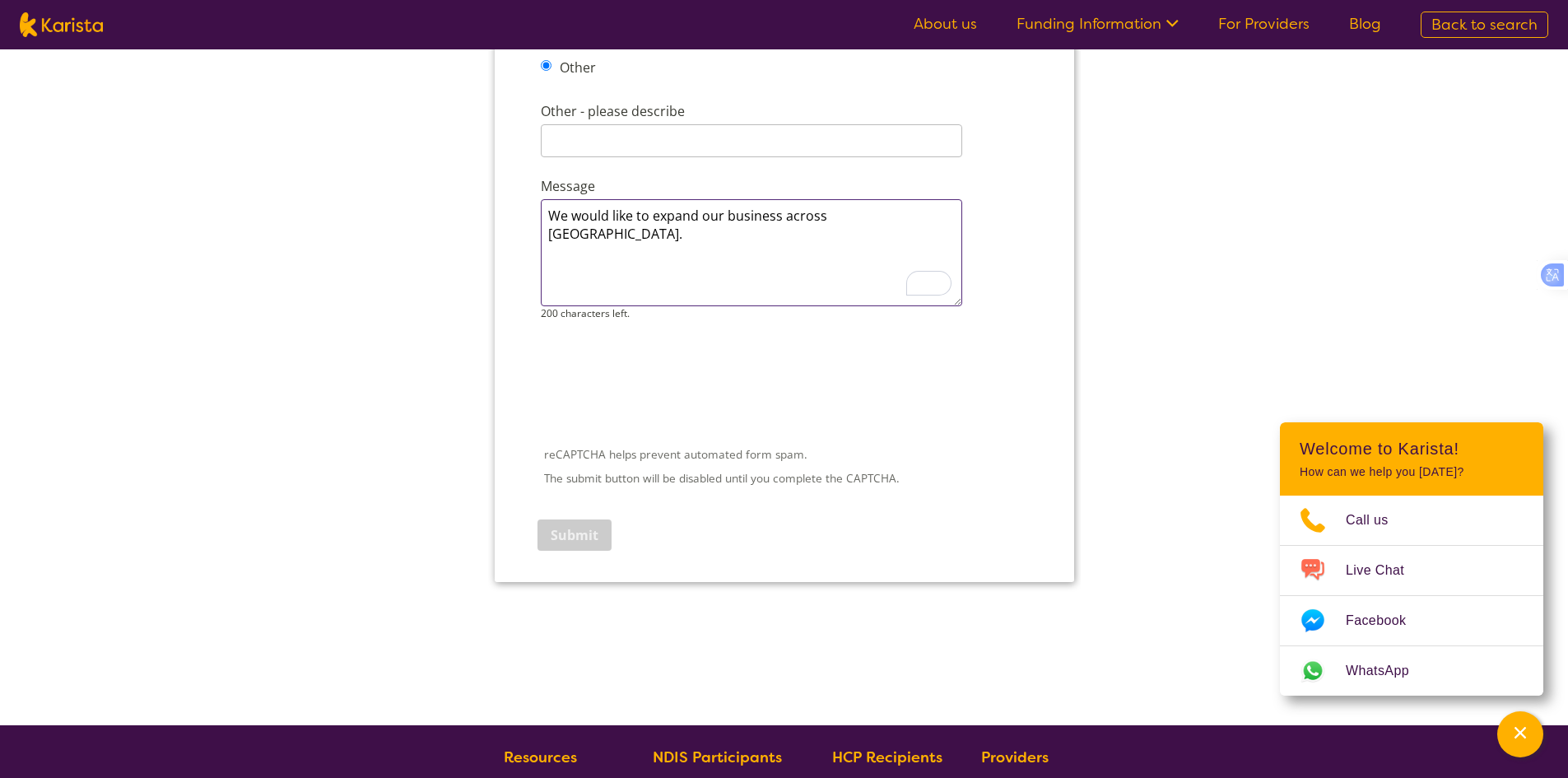
type textarea "We would like to expand our business across [GEOGRAPHIC_DATA]."
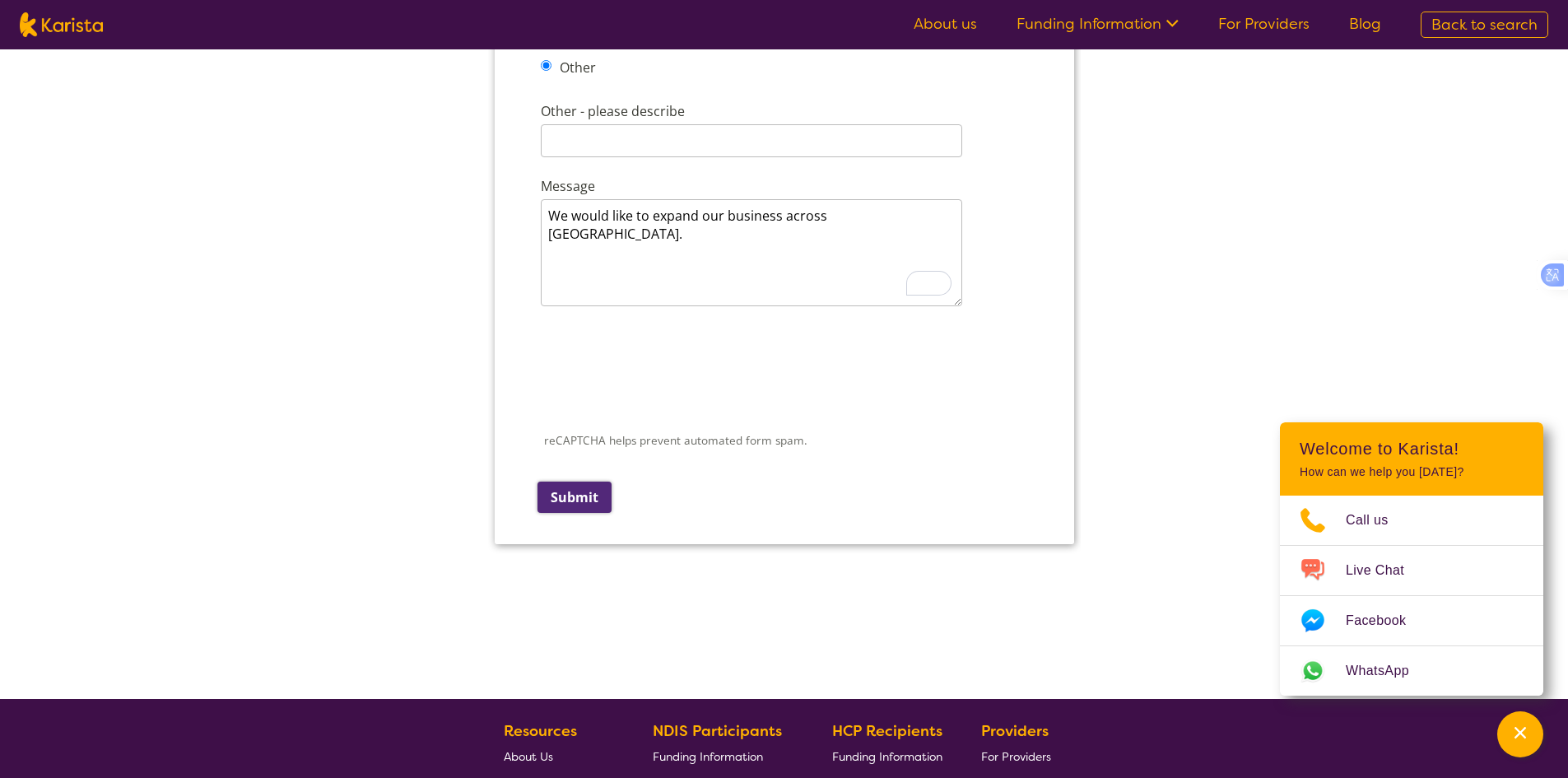
click at [564, 497] on input "Submit" at bounding box center [574, 497] width 74 height 31
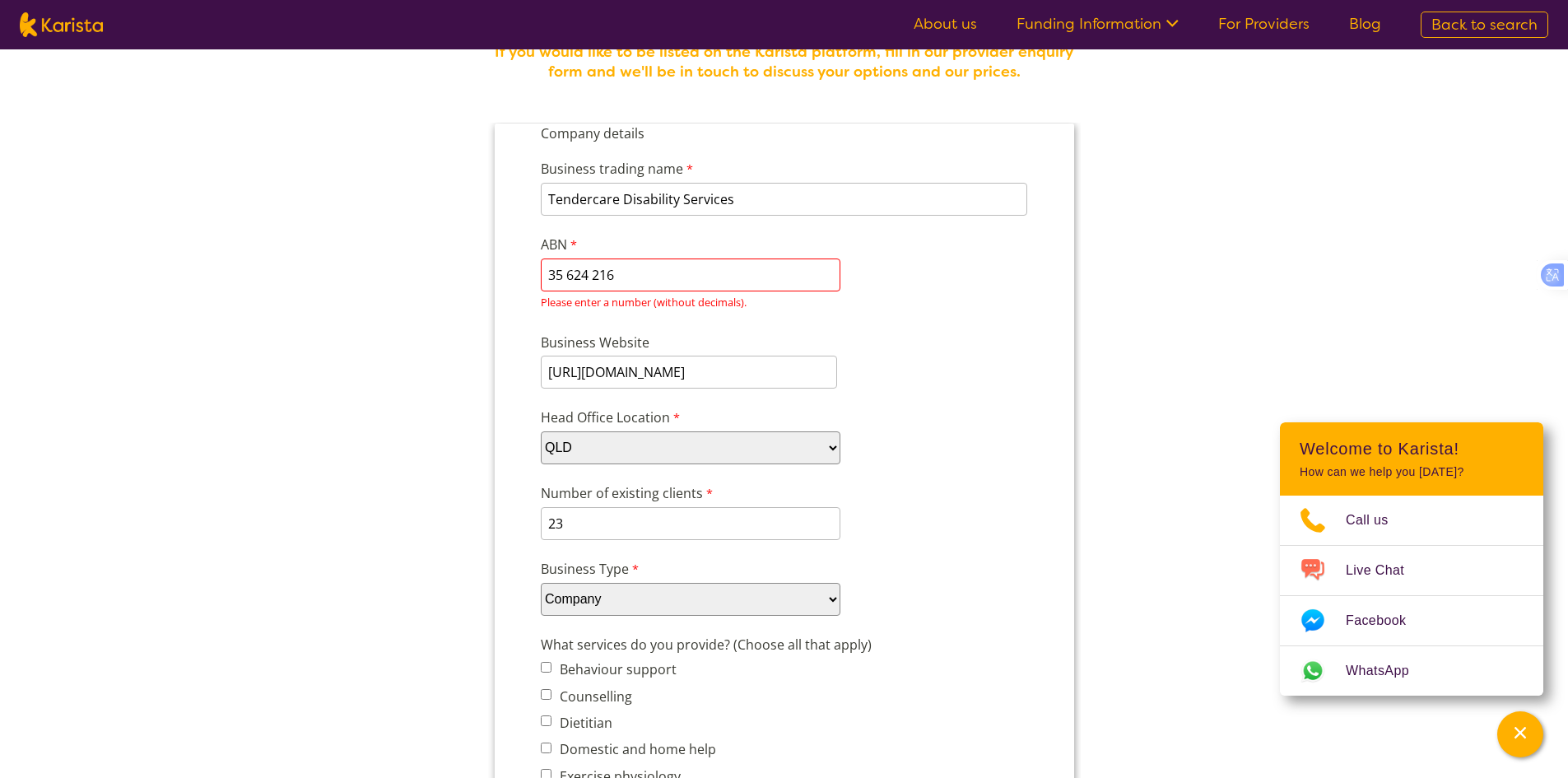
scroll to position [0, 0]
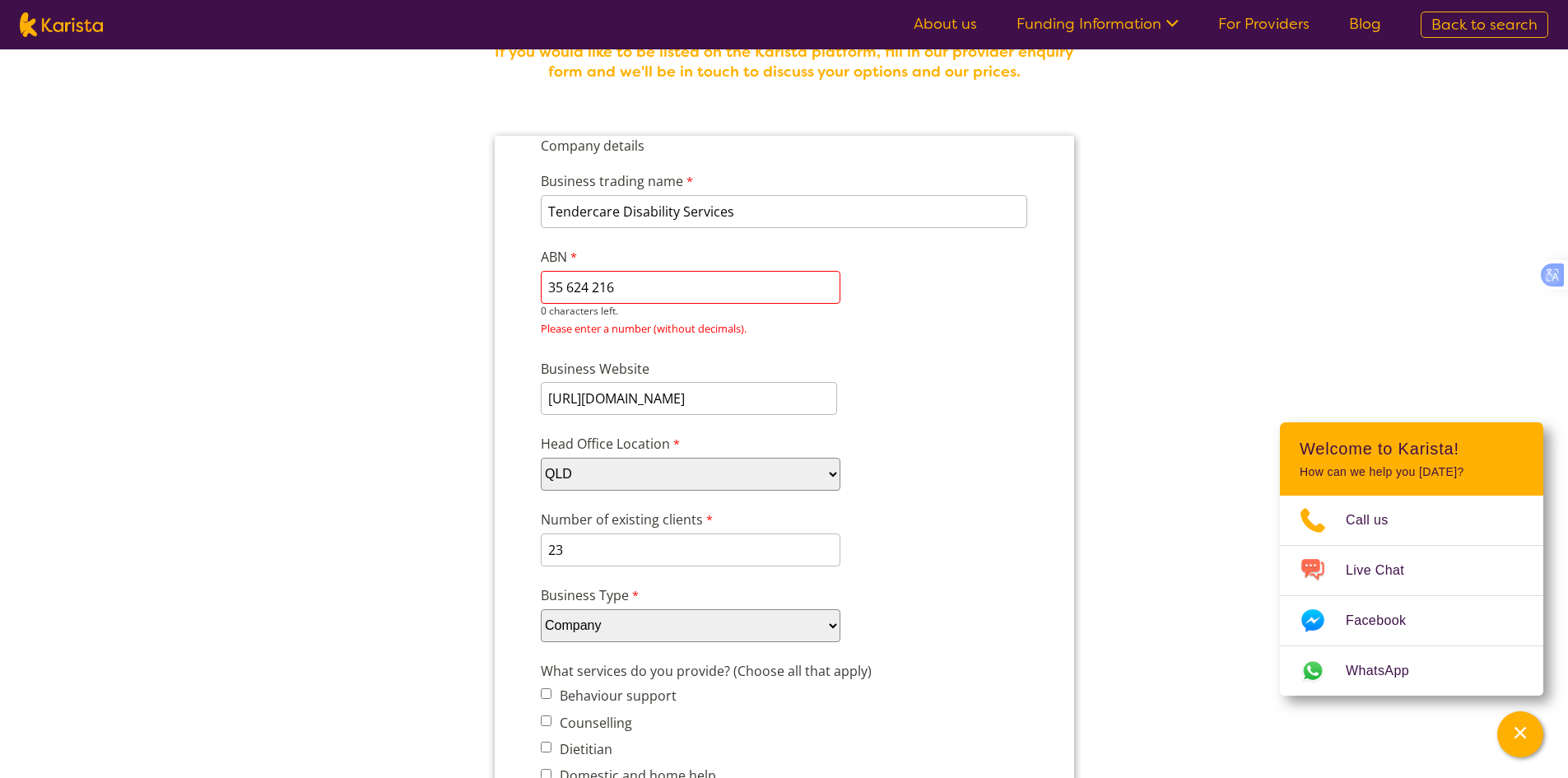
drag, startPoint x: 661, startPoint y: 283, endPoint x: 482, endPoint y: 256, distance: 181.0
click at [591, 281] on input "35 624 216" at bounding box center [689, 287] width 300 height 33
click at [650, 285] on input "35 624 216" at bounding box center [689, 287] width 300 height 33
click at [649, 285] on input "35 624 216" at bounding box center [689, 287] width 300 height 33
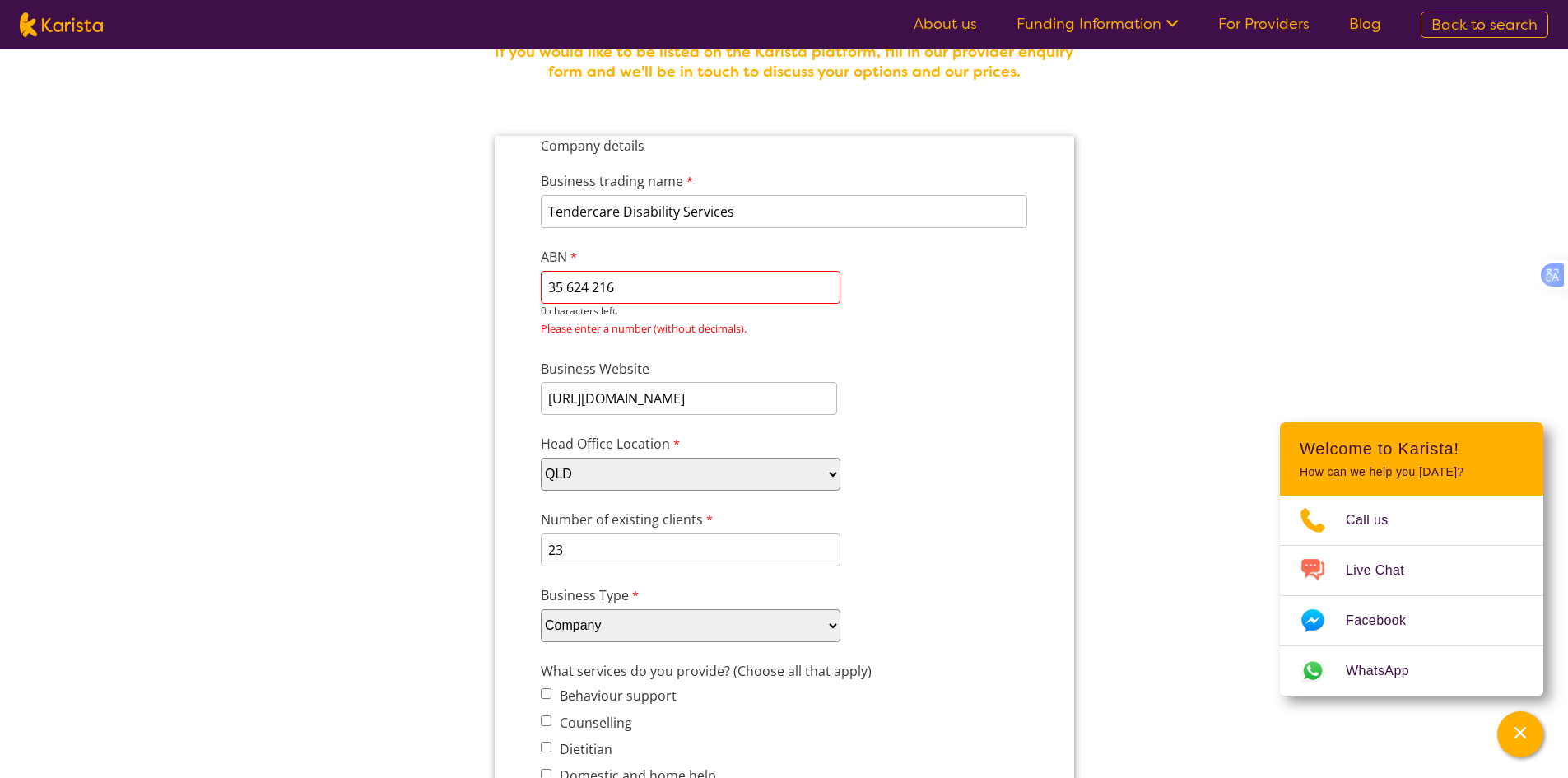
click at [552, 283] on input "35 624 216" at bounding box center [689, 287] width 300 height 33
click at [548, 282] on input "35 624 216" at bounding box center [689, 287] width 300 height 33
click at [643, 286] on input "35 624 216" at bounding box center [689, 287] width 300 height 33
type input "35 624 2162"
click at [629, 292] on input "35 624 2162" at bounding box center [689, 287] width 300 height 33
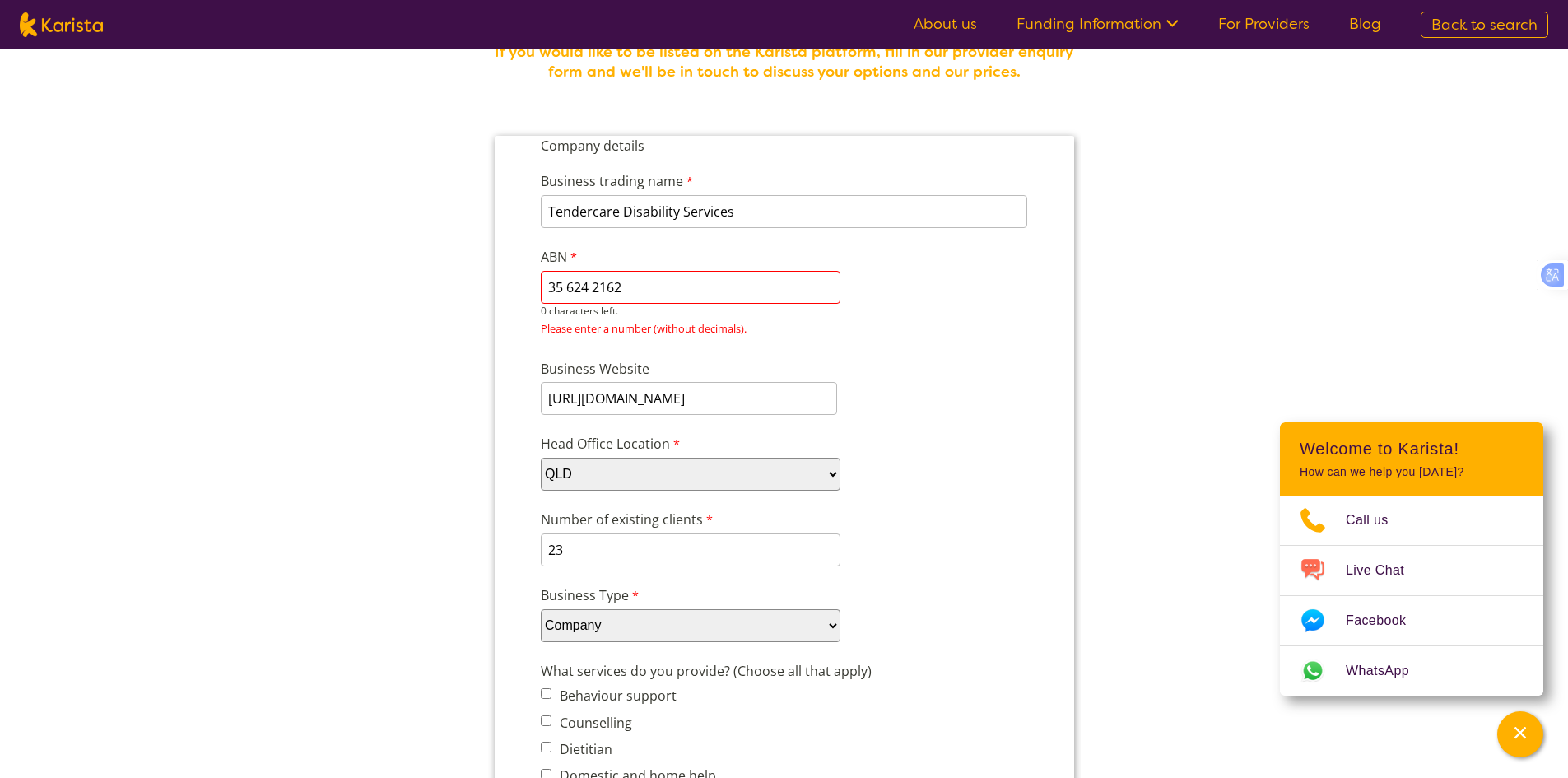
drag, startPoint x: 656, startPoint y: 287, endPoint x: 515, endPoint y: 285, distance: 141.0
type input "35624216271"
click at [884, 317] on div "Business trading name Tendercare Disability Services 225 characters left. ABN 3…" at bounding box center [784, 249] width 500 height 187
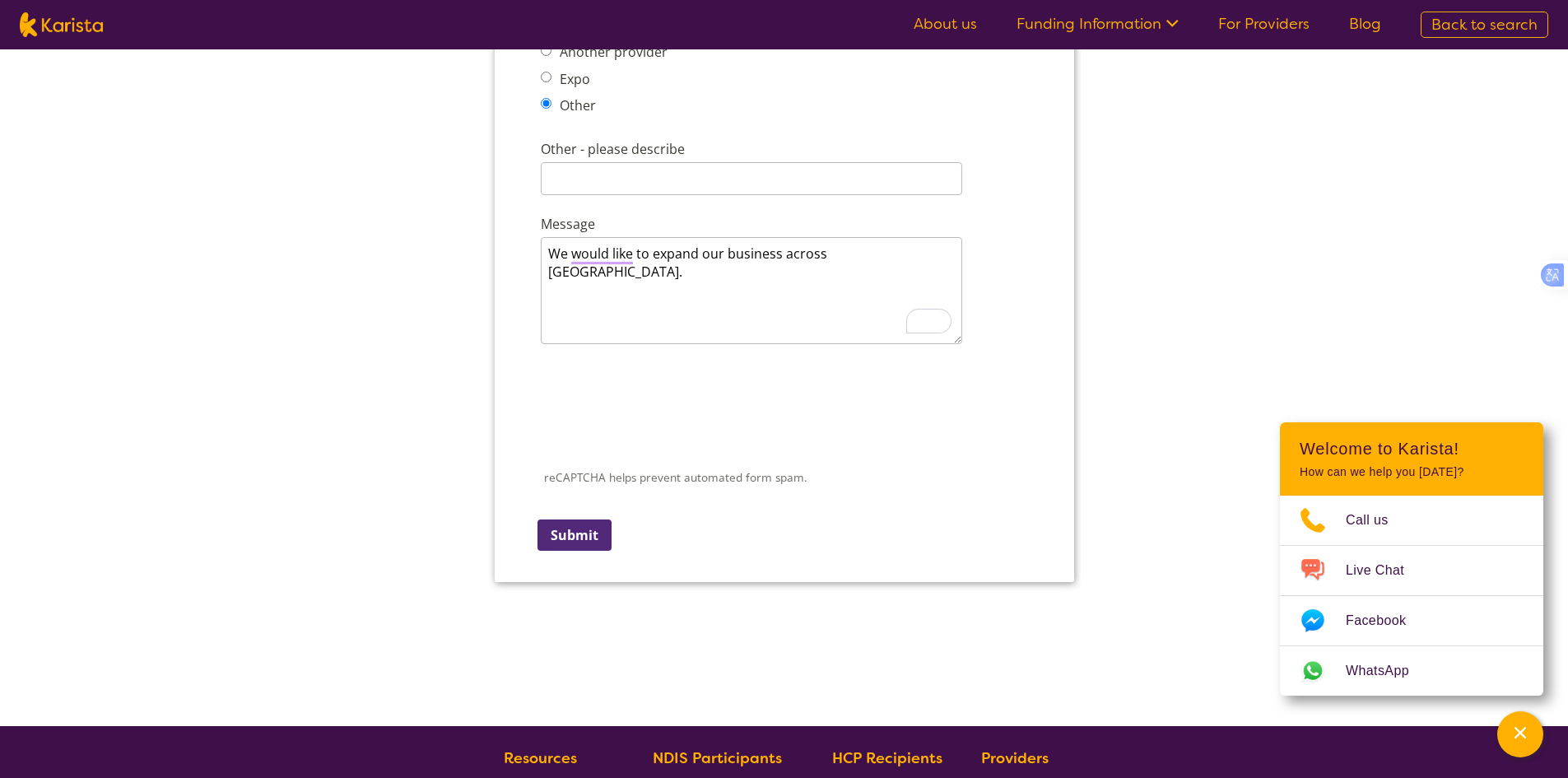
scroll to position [2319, 0]
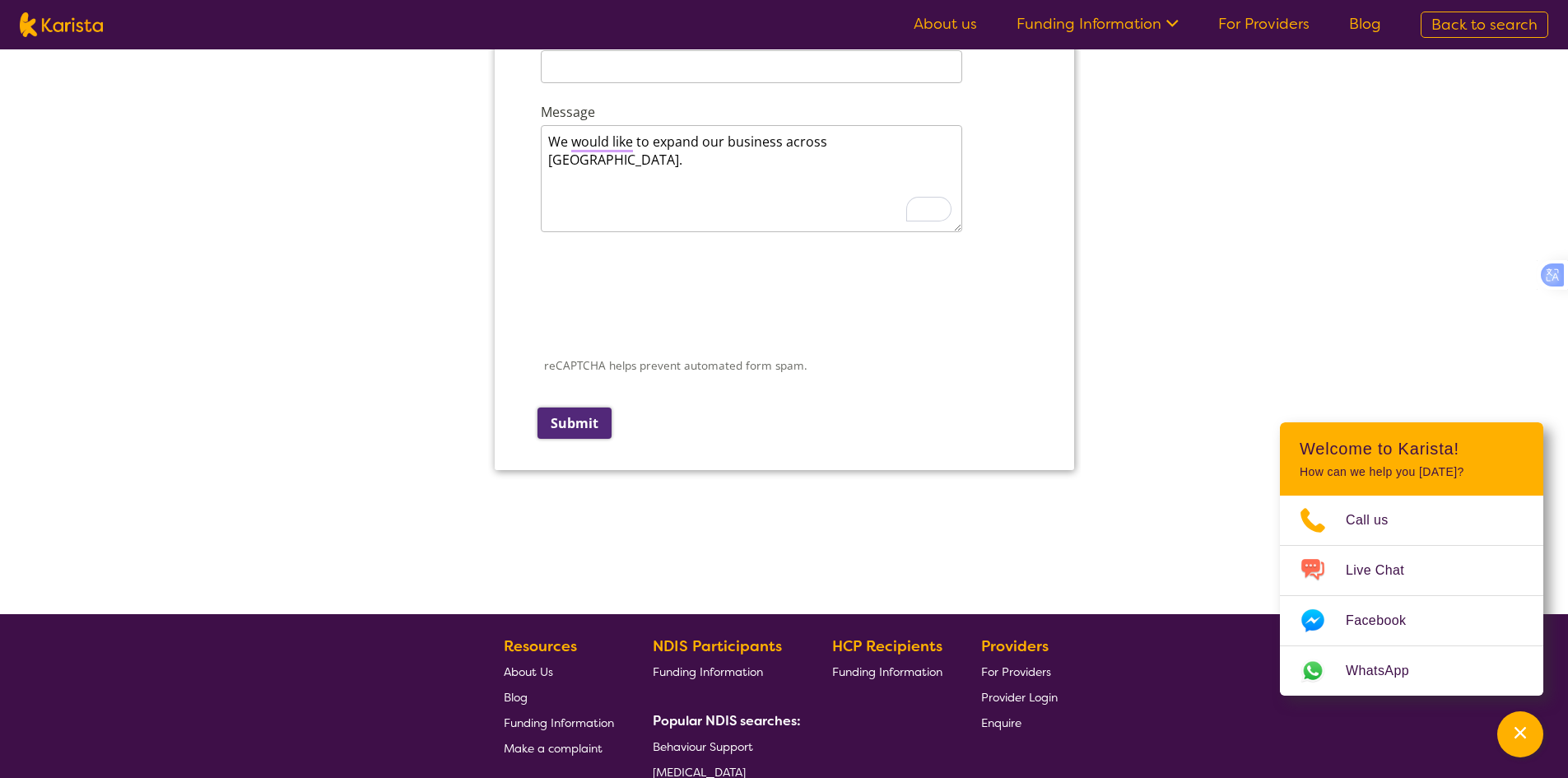
click at [539, 419] on input "Submit" at bounding box center [574, 423] width 74 height 31
